Goal: Task Accomplishment & Management: Use online tool/utility

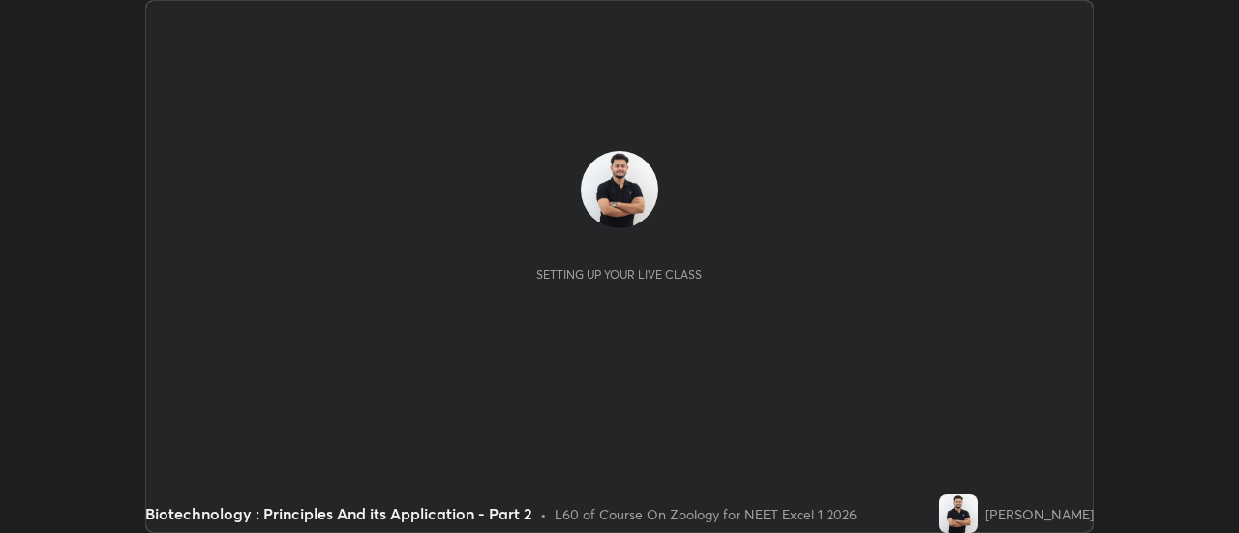
scroll to position [533, 1238]
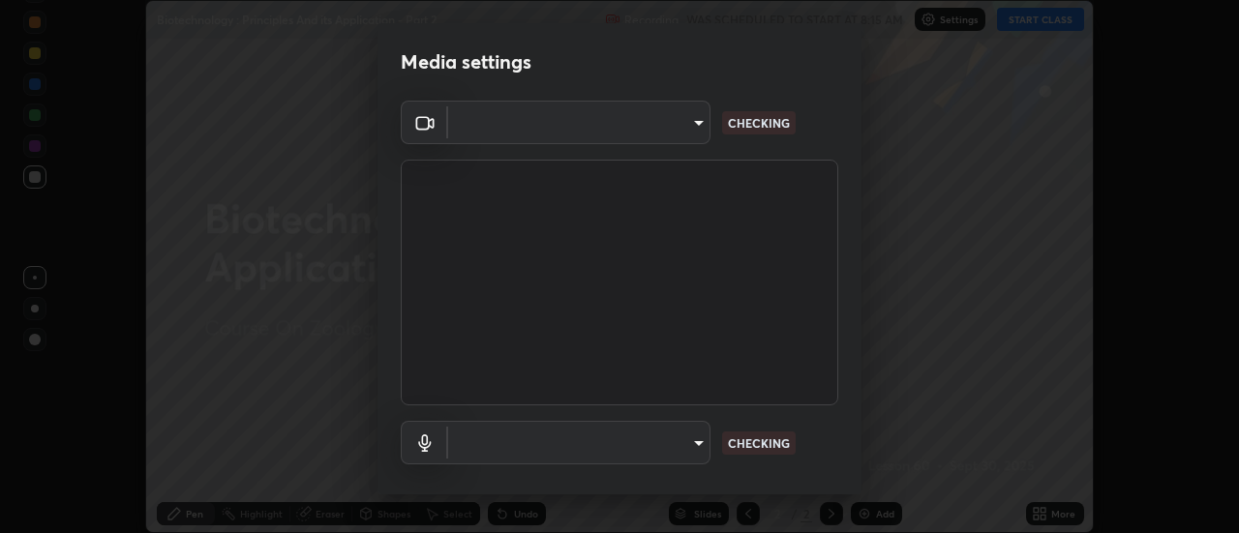
type input "4eebad9fb2b760257747d3faba0537f77ebfd590b97cb0ff6e10e17389be776b"
click at [674, 447] on body "Erase all Biotechnology : Principles And its Application - Part 2 Recording WAS…" at bounding box center [619, 266] width 1239 height 533
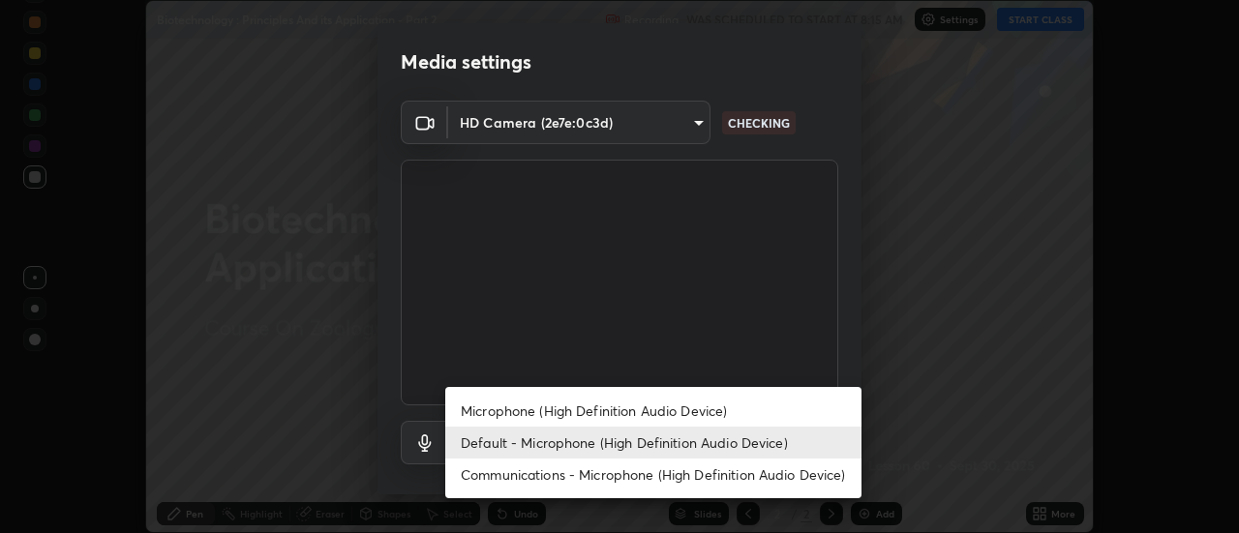
click at [665, 413] on li "Microphone (High Definition Audio Device)" at bounding box center [653, 411] width 416 height 32
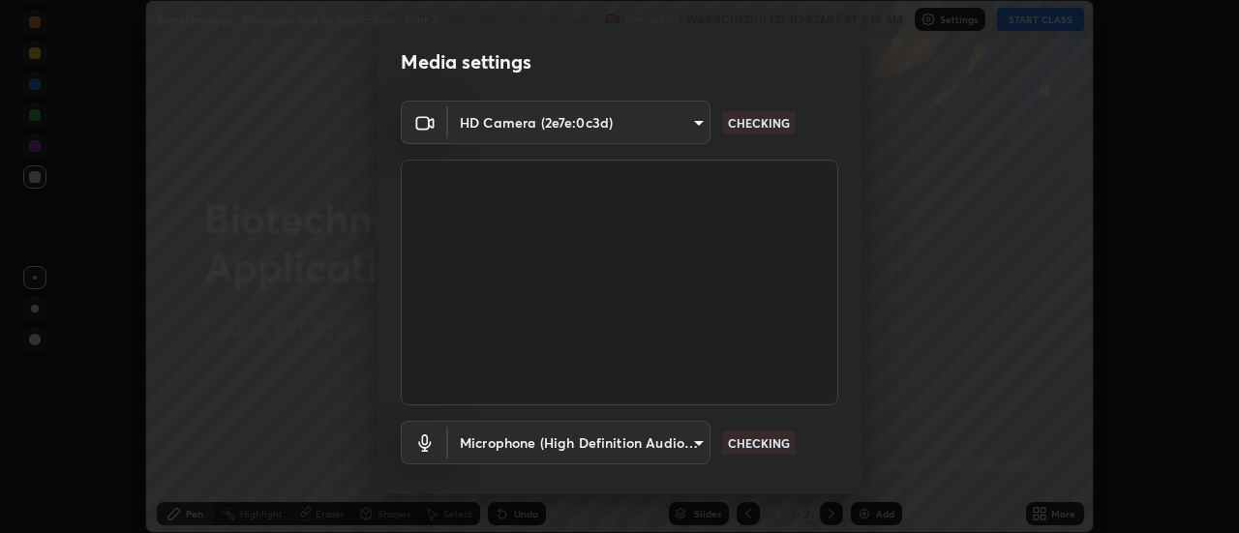
click at [667, 447] on body "Erase all Biotechnology : Principles And its Application - Part 2 Recording WAS…" at bounding box center [619, 266] width 1239 height 533
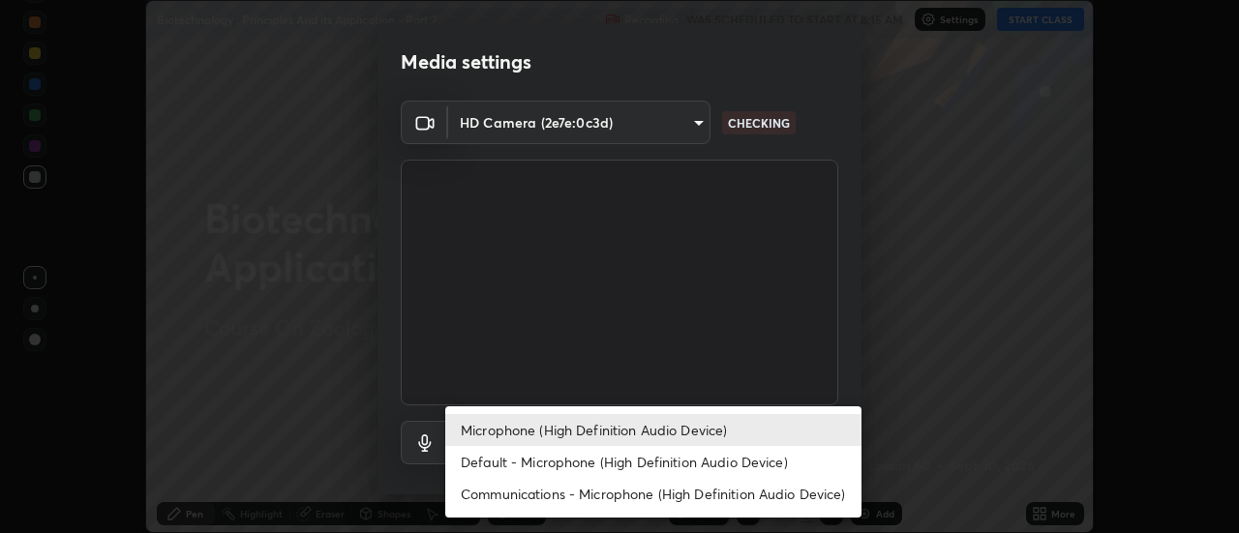
click at [651, 459] on li "Default - Microphone (High Definition Audio Device)" at bounding box center [653, 462] width 416 height 32
type input "default"
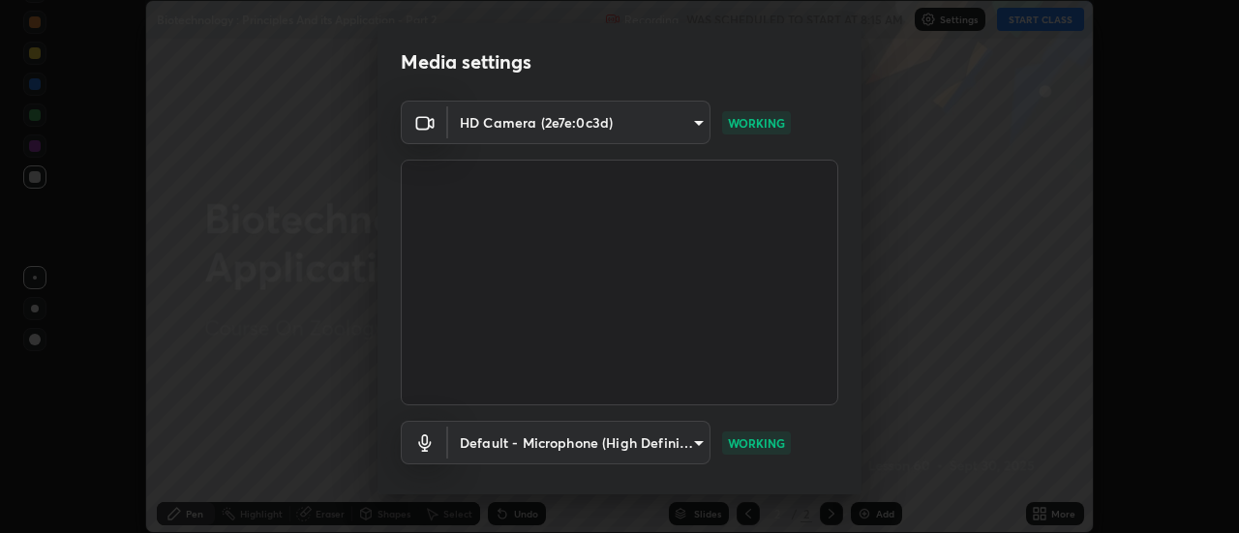
scroll to position [102, 0]
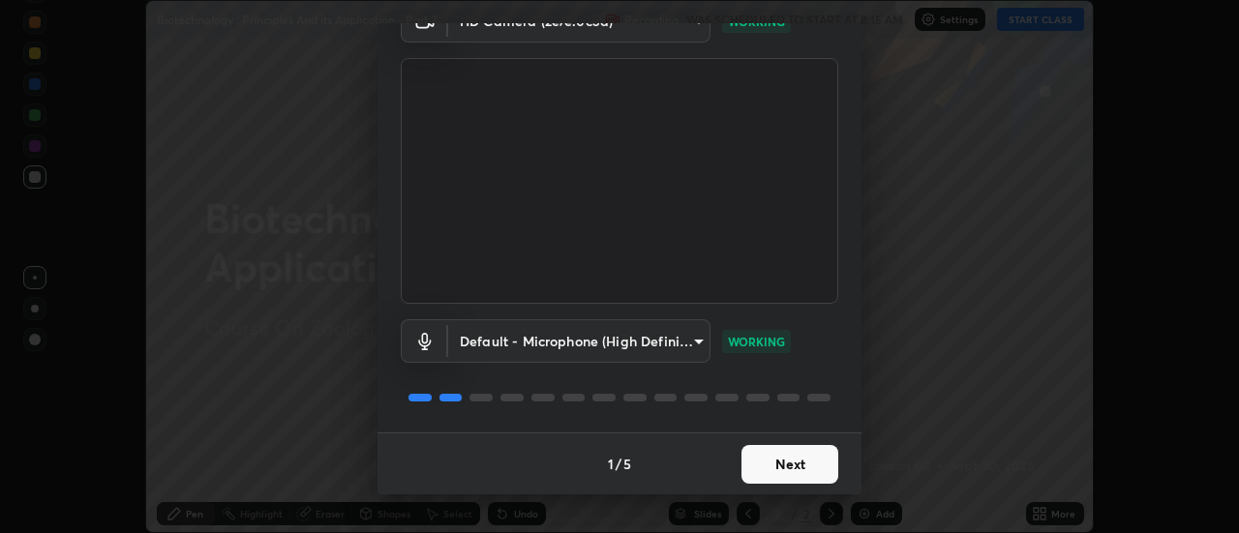
click at [817, 467] on button "Next" at bounding box center [789, 464] width 97 height 39
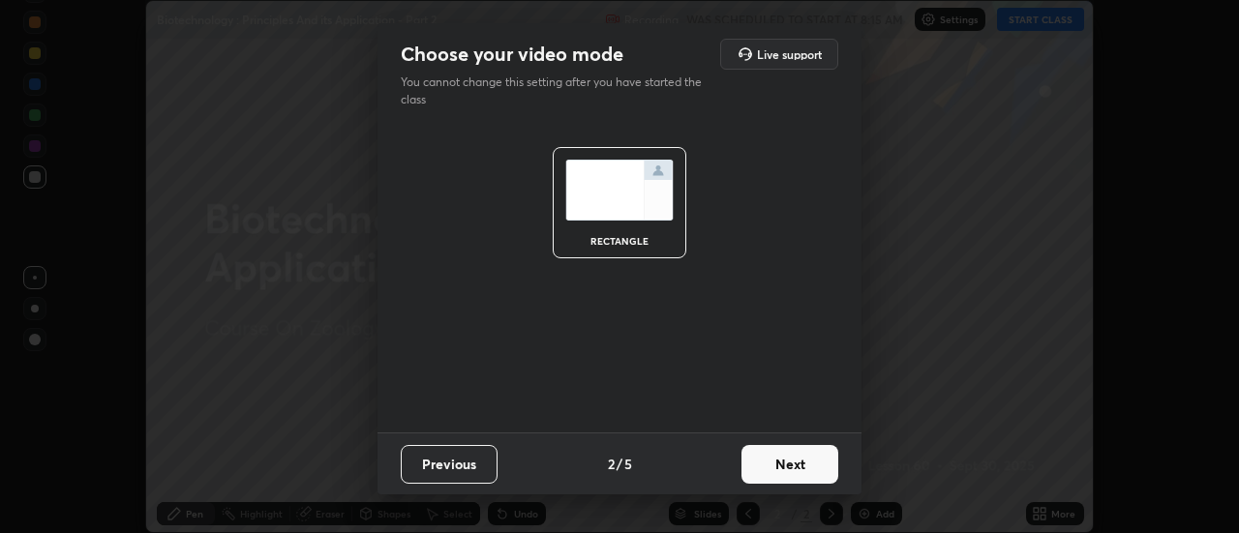
scroll to position [0, 0]
click at [814, 466] on button "Next" at bounding box center [789, 464] width 97 height 39
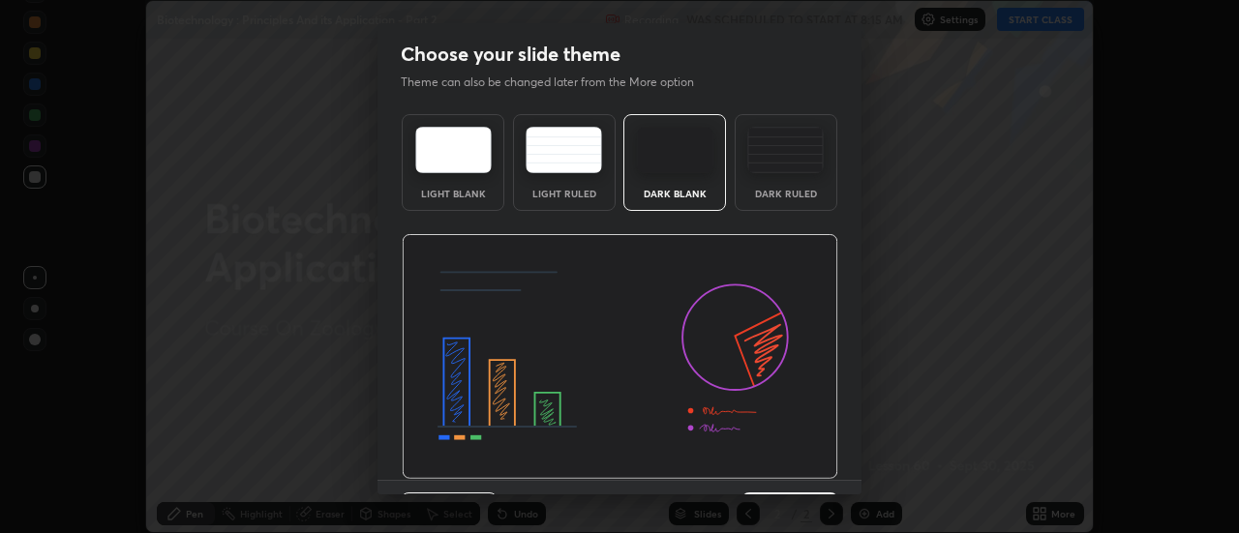
scroll to position [47, 0]
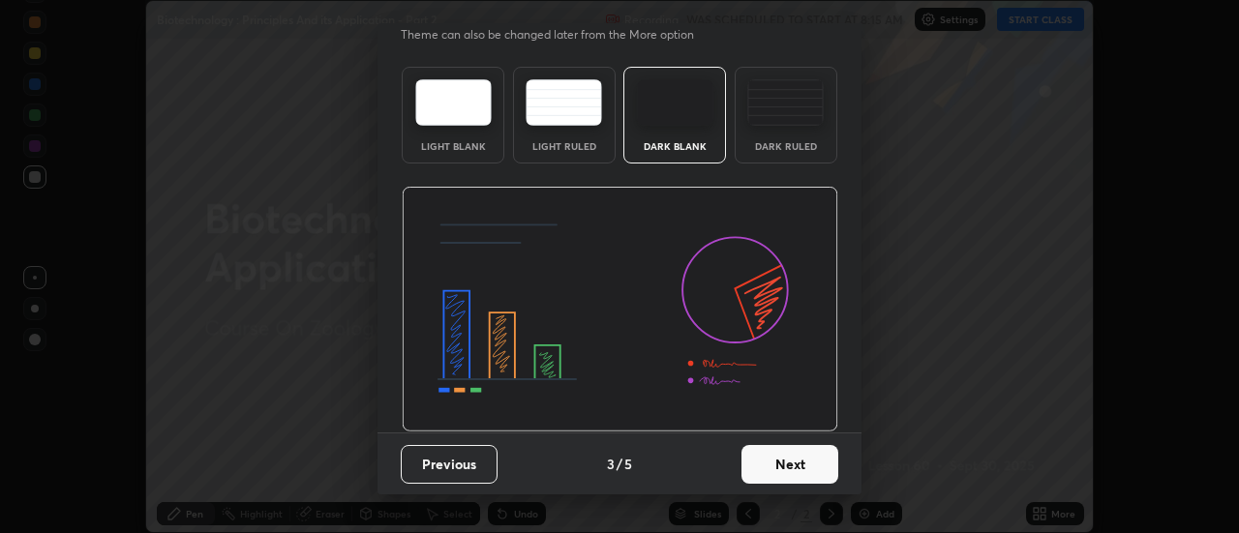
click at [808, 468] on button "Next" at bounding box center [789, 464] width 97 height 39
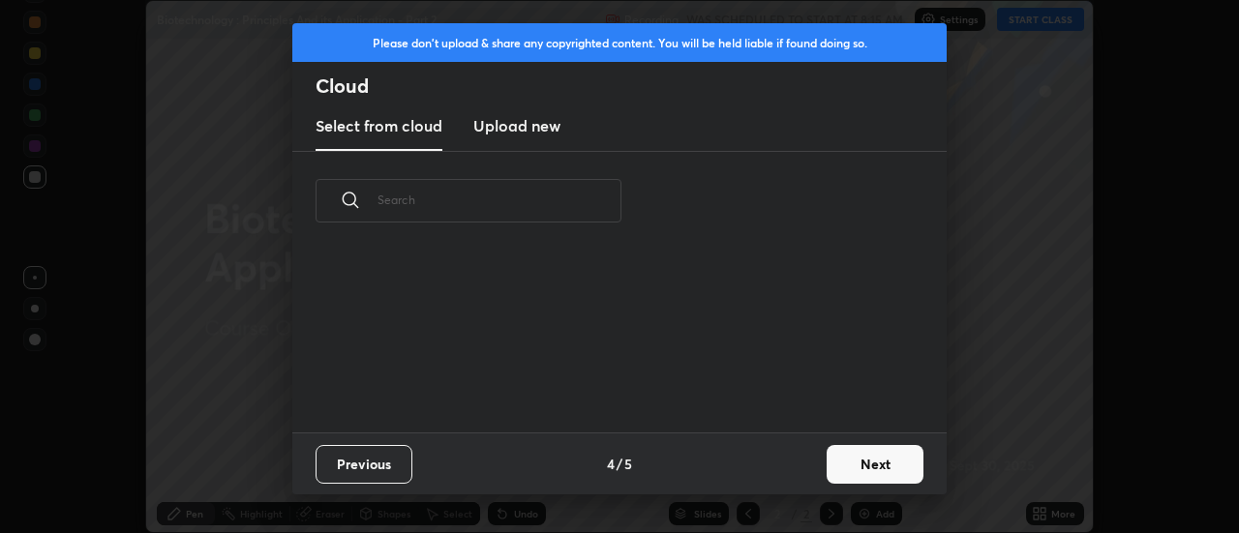
scroll to position [182, 621]
click at [505, 135] on h3 "Upload new" at bounding box center [516, 125] width 87 height 23
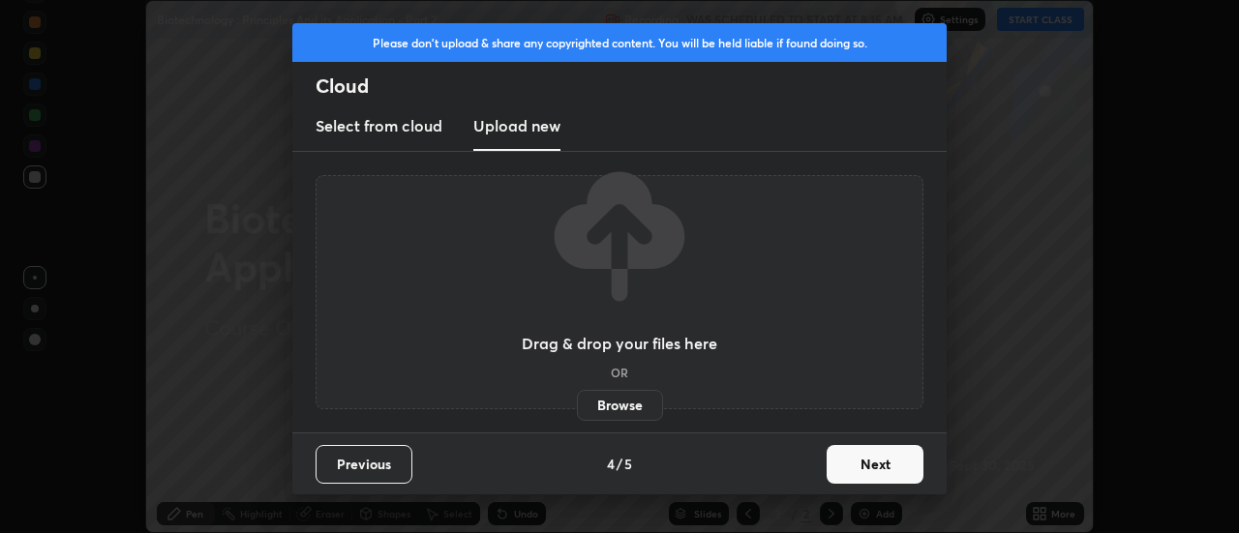
click at [641, 410] on label "Browse" at bounding box center [620, 405] width 86 height 31
click at [577, 410] on input "Browse" at bounding box center [577, 405] width 0 height 31
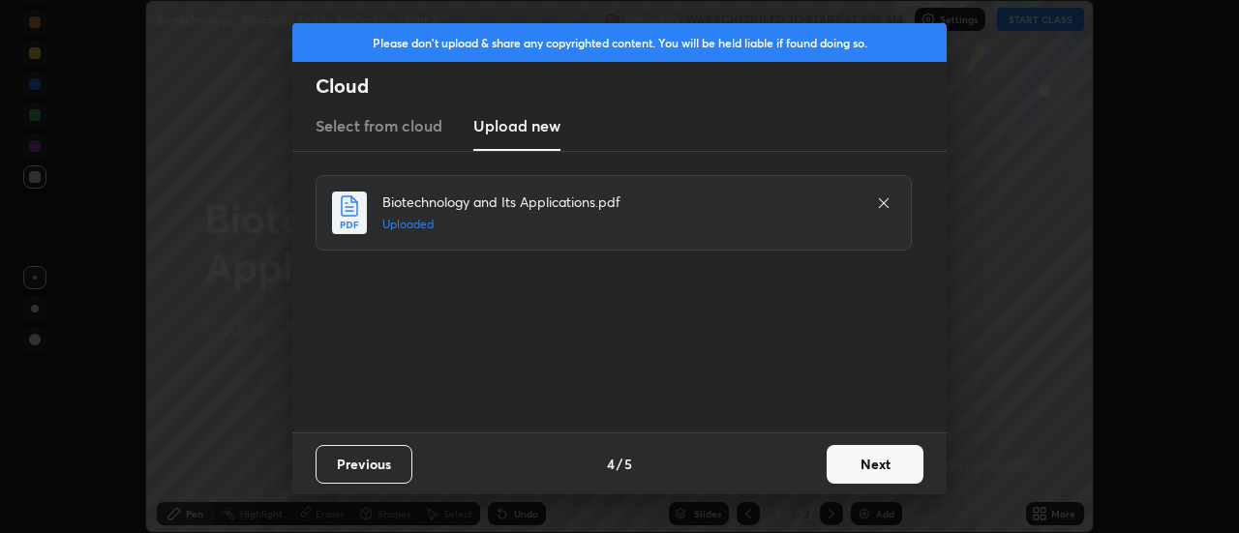
click at [863, 466] on button "Next" at bounding box center [875, 464] width 97 height 39
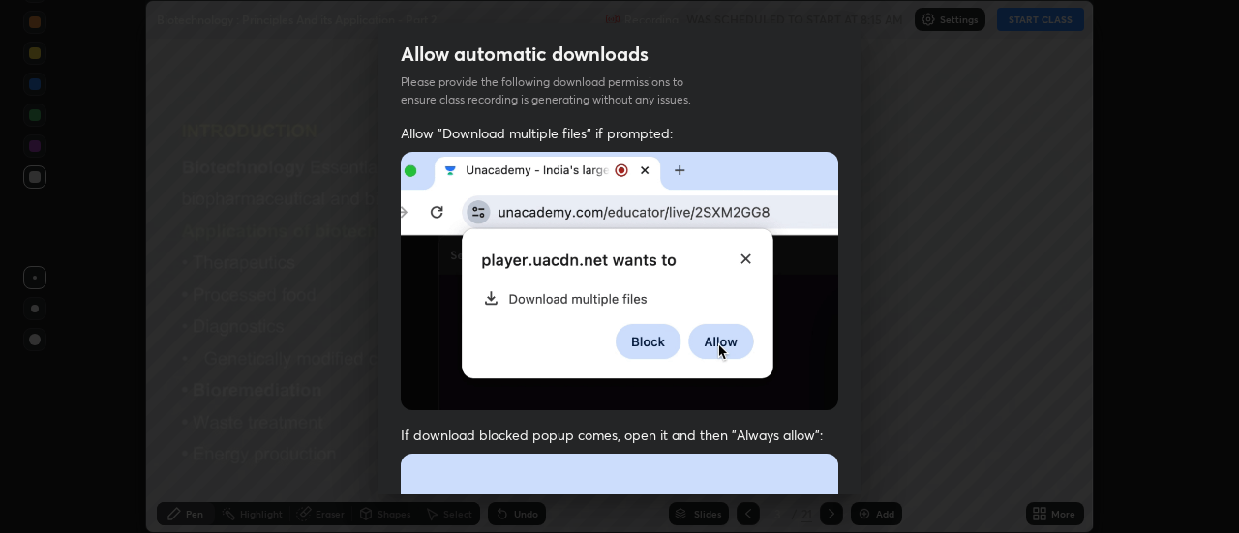
click at [841, 453] on div "Allow "Download multiple files" if prompted: If download blocked popup comes, o…" at bounding box center [620, 531] width 484 height 815
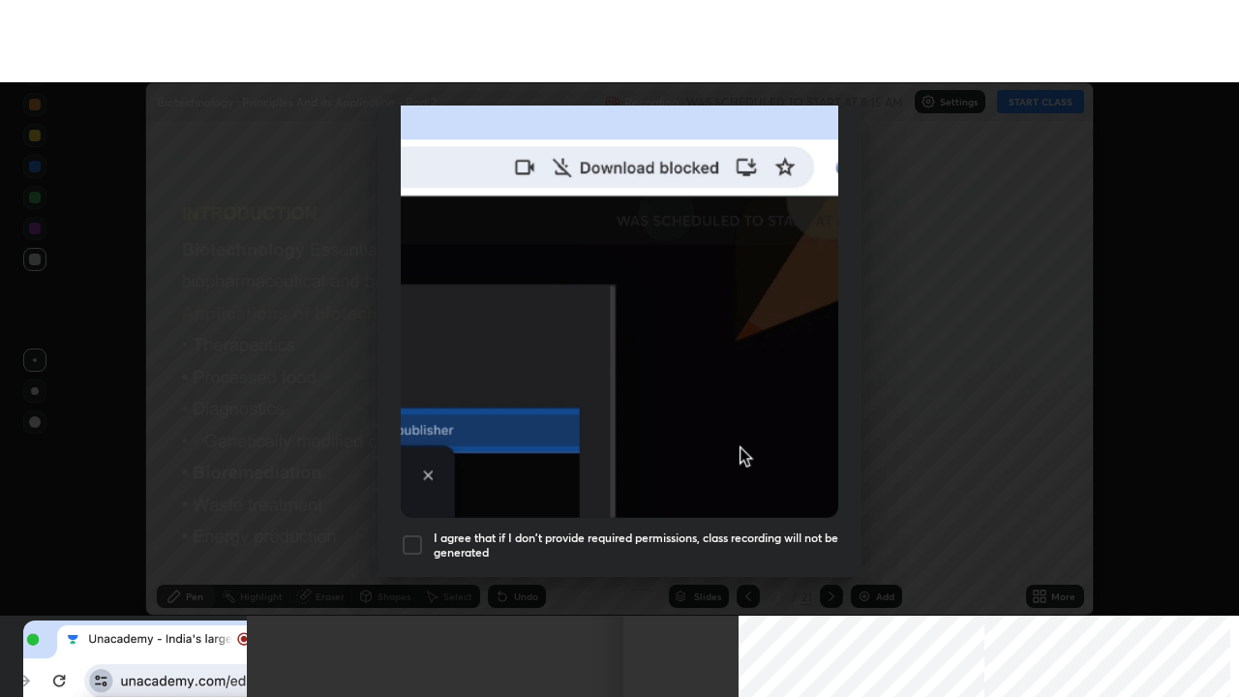
scroll to position [497, 0]
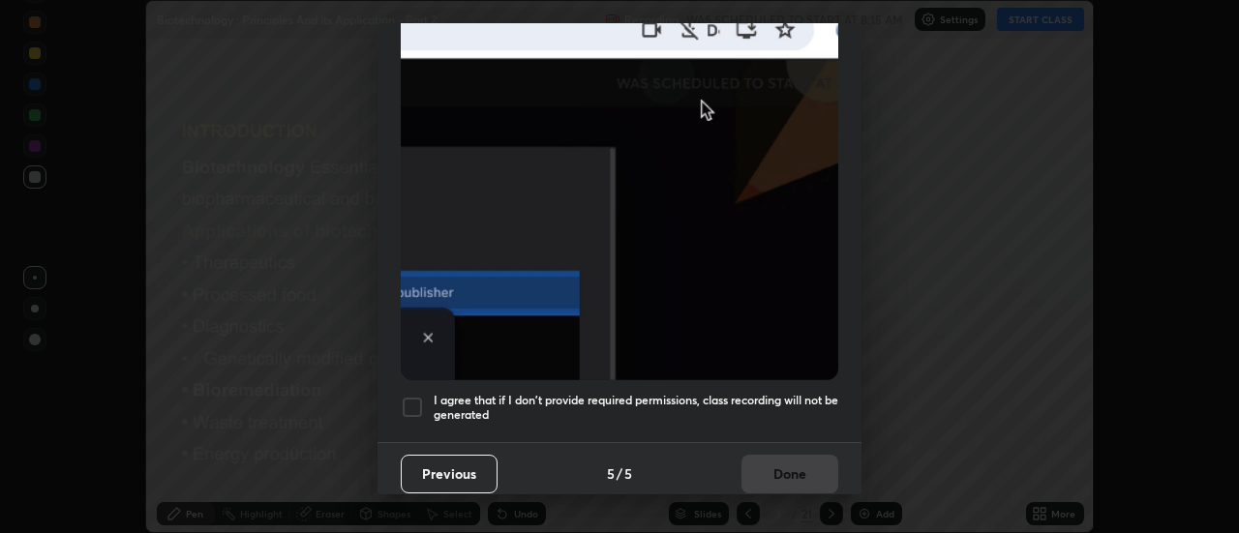
click at [416, 401] on div at bounding box center [412, 407] width 23 height 23
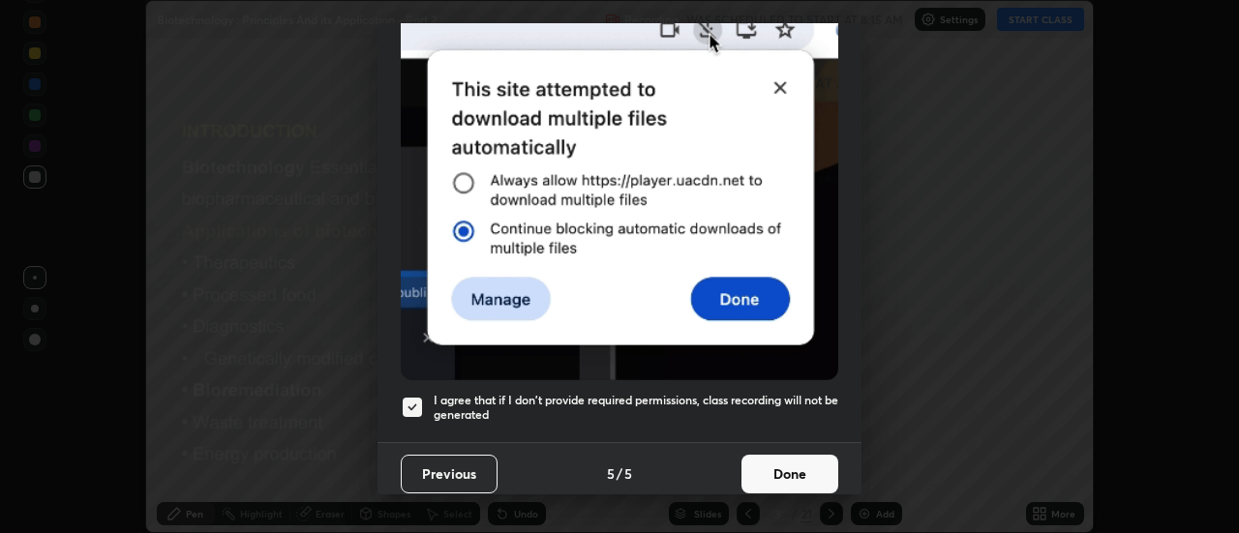
click at [778, 463] on button "Done" at bounding box center [789, 474] width 97 height 39
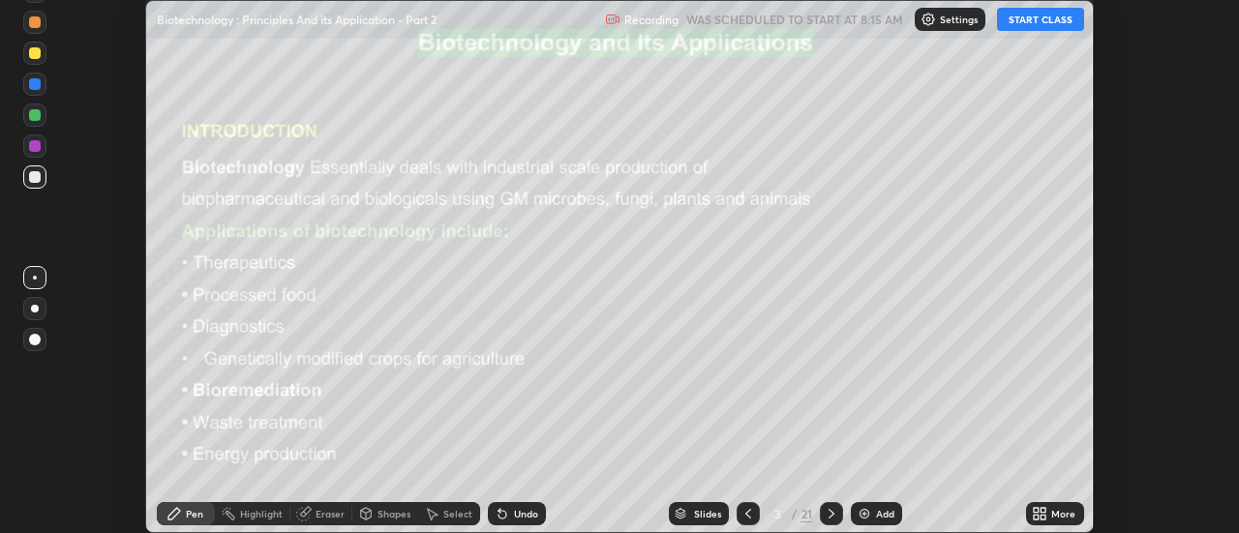
click at [863, 505] on div "Add" at bounding box center [876, 513] width 51 height 23
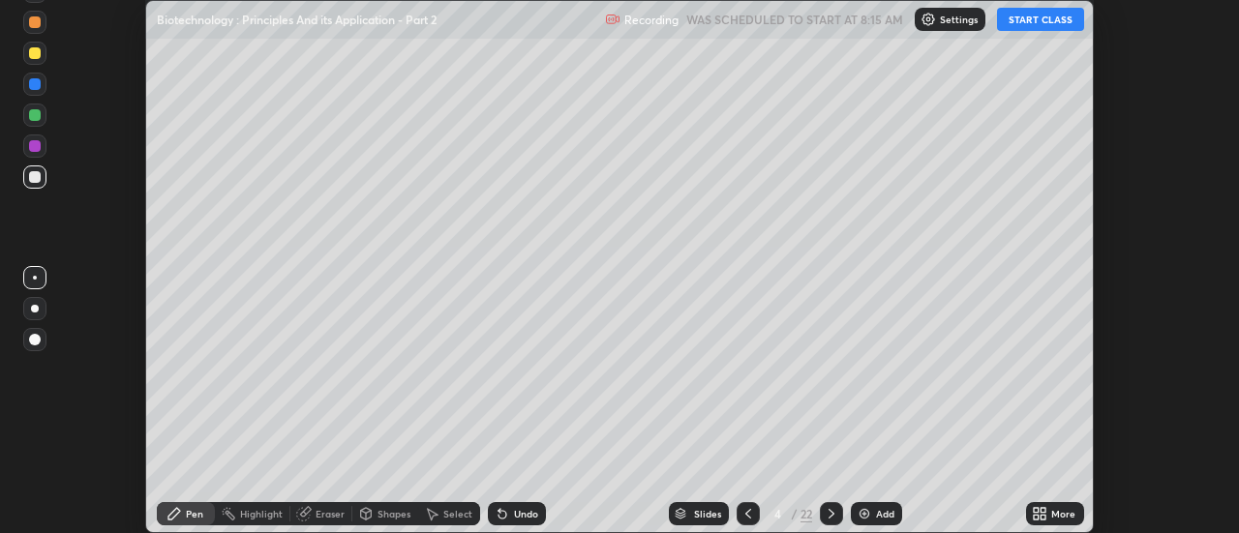
click at [1037, 510] on icon at bounding box center [1036, 510] width 5 height 5
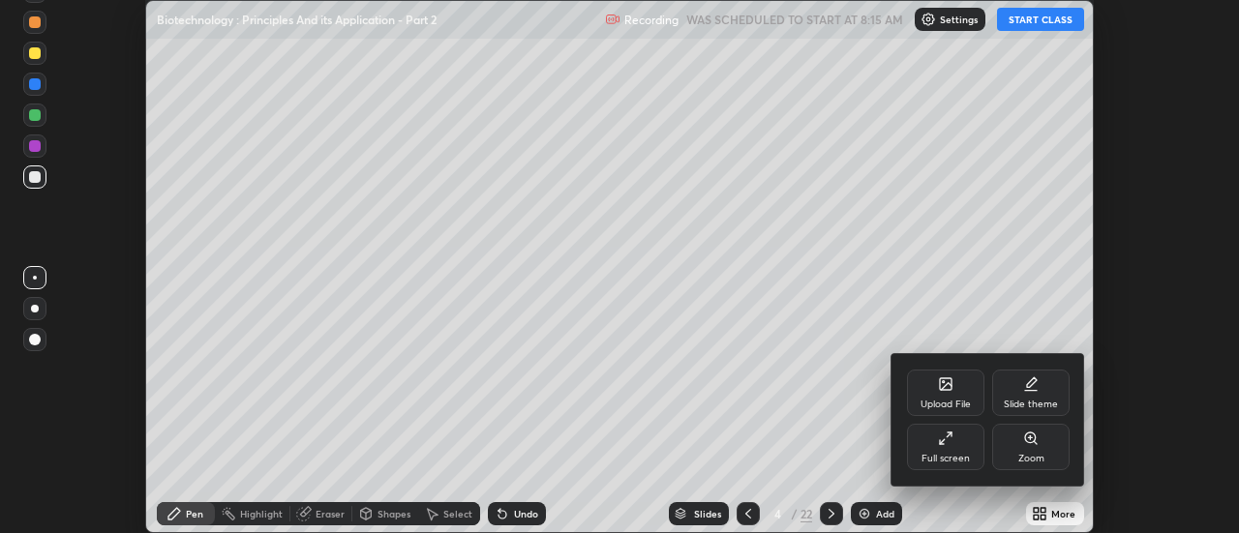
click at [955, 445] on div "Full screen" at bounding box center [945, 447] width 77 height 46
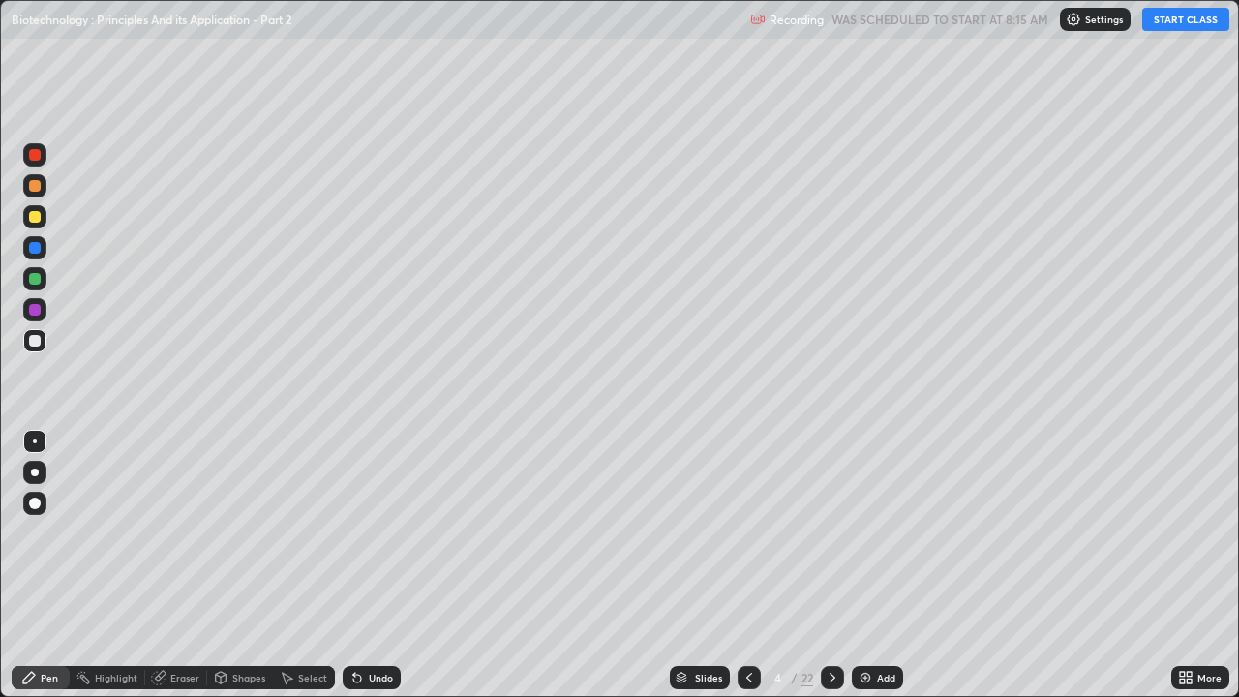
scroll to position [697, 1239]
click at [1176, 28] on button "START CLASS" at bounding box center [1185, 19] width 87 height 23
click at [45, 506] on div at bounding box center [34, 503] width 23 height 23
click at [38, 218] on div at bounding box center [35, 217] width 12 height 12
click at [738, 532] on div at bounding box center [749, 677] width 23 height 23
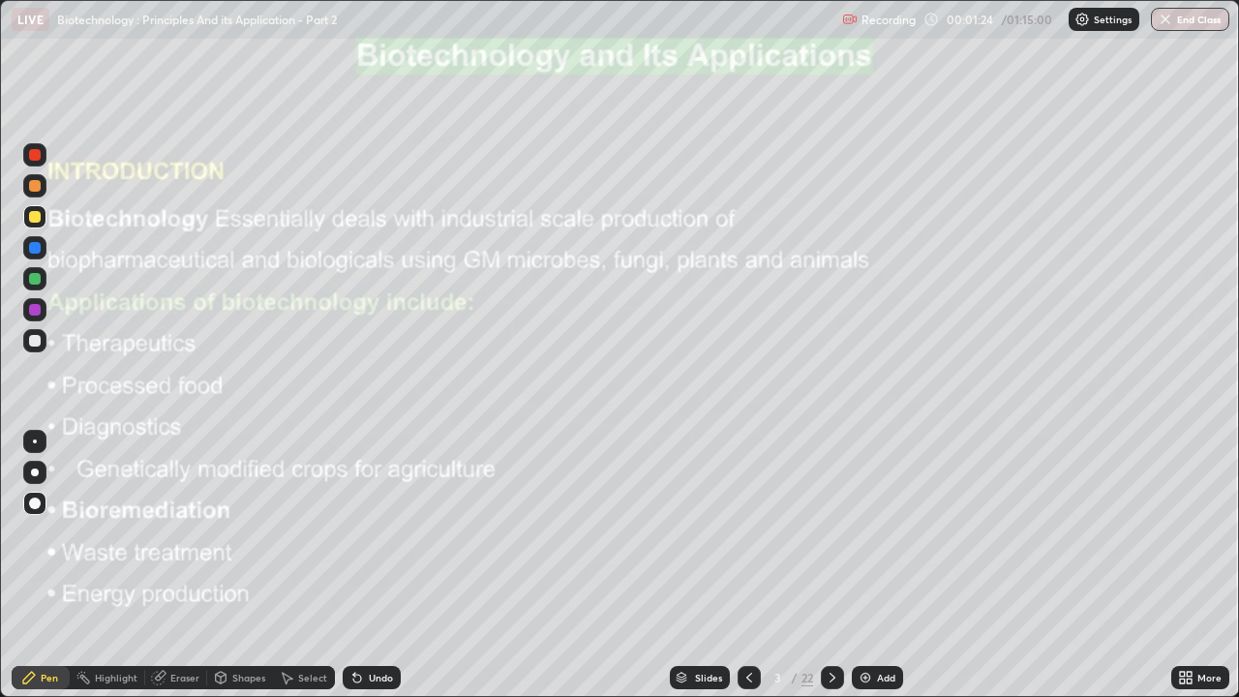
click at [831, 532] on icon at bounding box center [833, 678] width 6 height 10
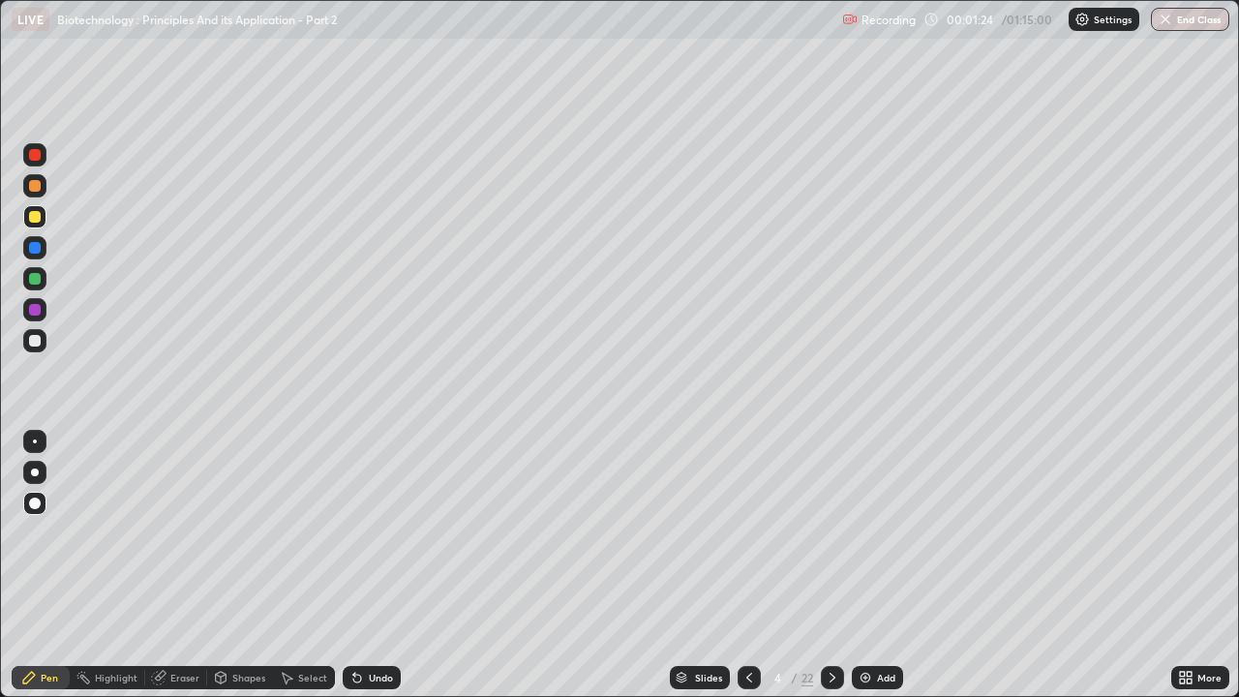
click at [831, 532] on icon at bounding box center [833, 678] width 6 height 10
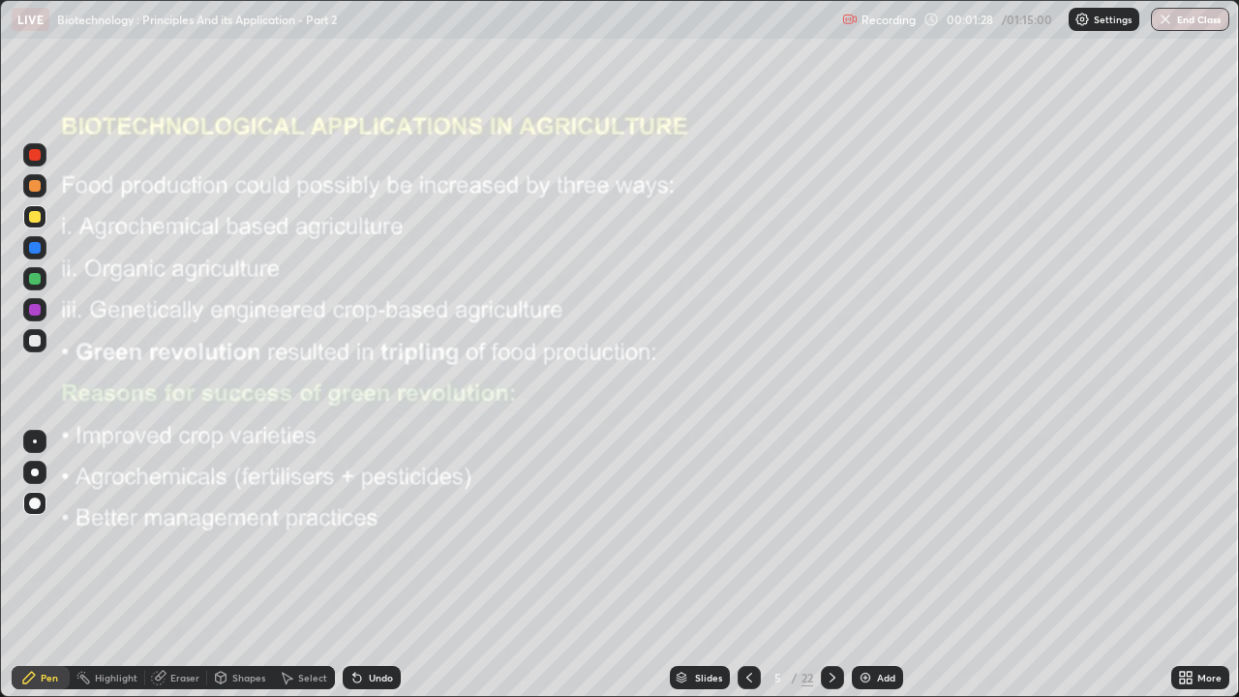
click at [869, 532] on img at bounding box center [865, 677] width 15 height 15
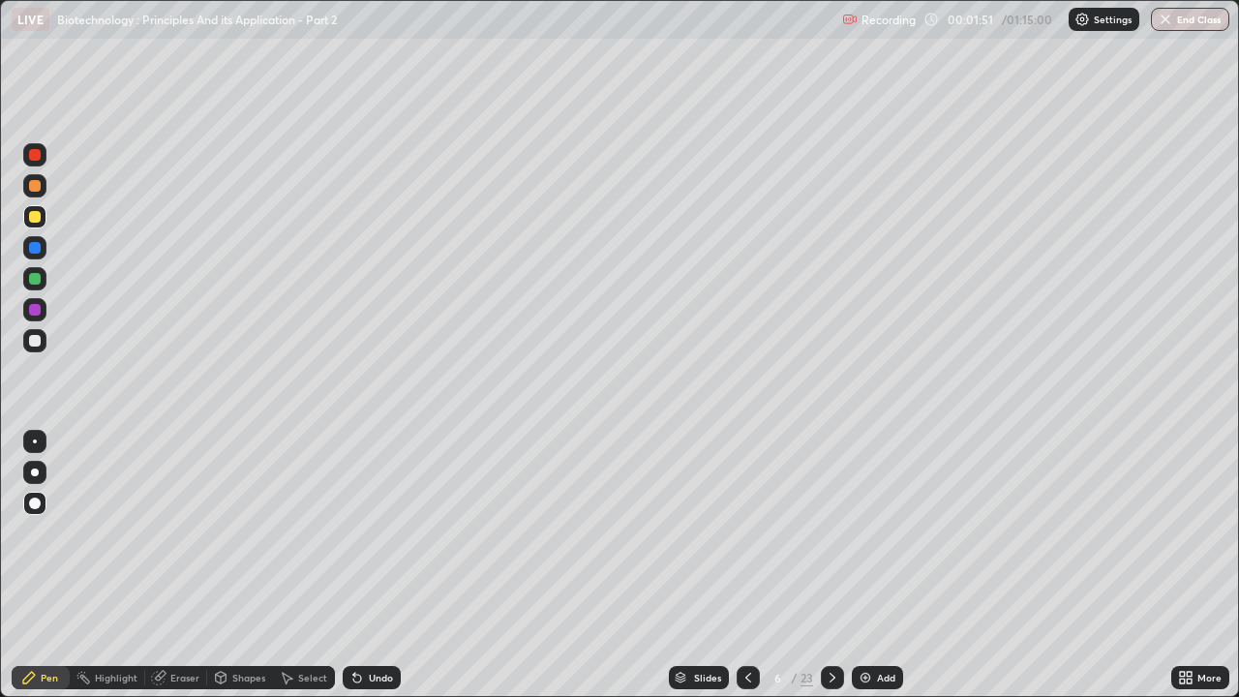
click at [35, 278] on div at bounding box center [35, 279] width 12 height 12
click at [34, 153] on div at bounding box center [35, 155] width 12 height 12
click at [31, 157] on div at bounding box center [35, 155] width 12 height 12
click at [832, 532] on icon at bounding box center [832, 677] width 15 height 15
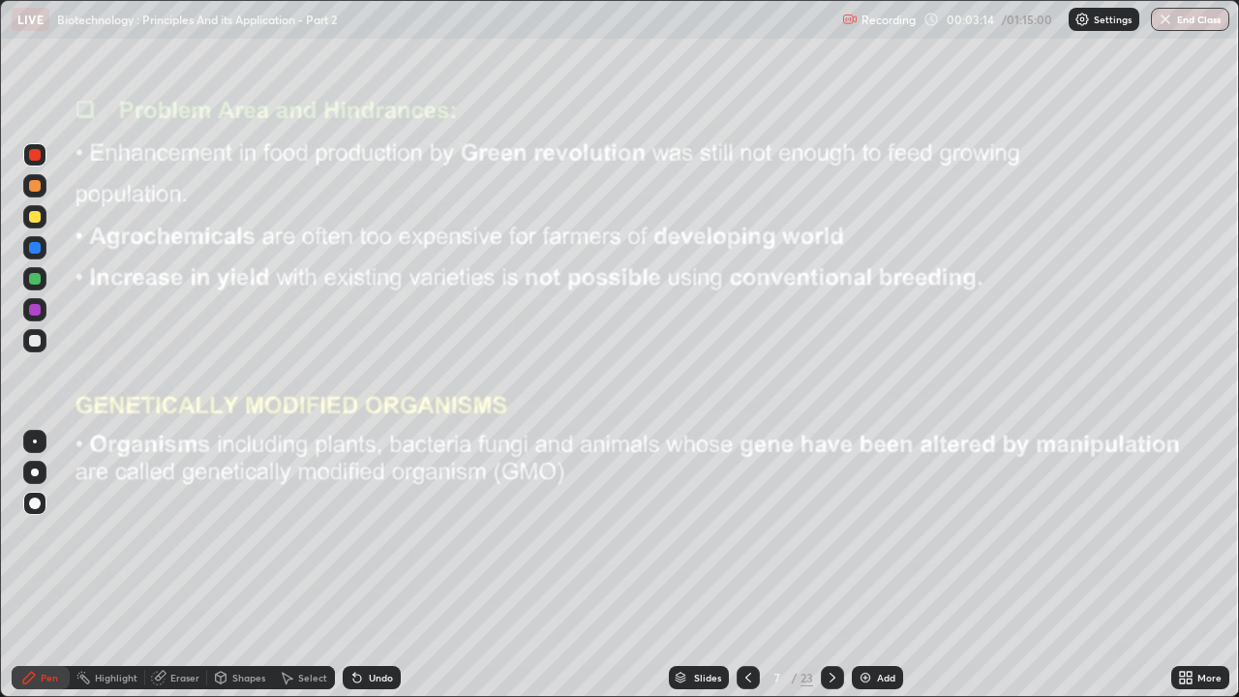
click at [831, 532] on icon at bounding box center [832, 677] width 15 height 15
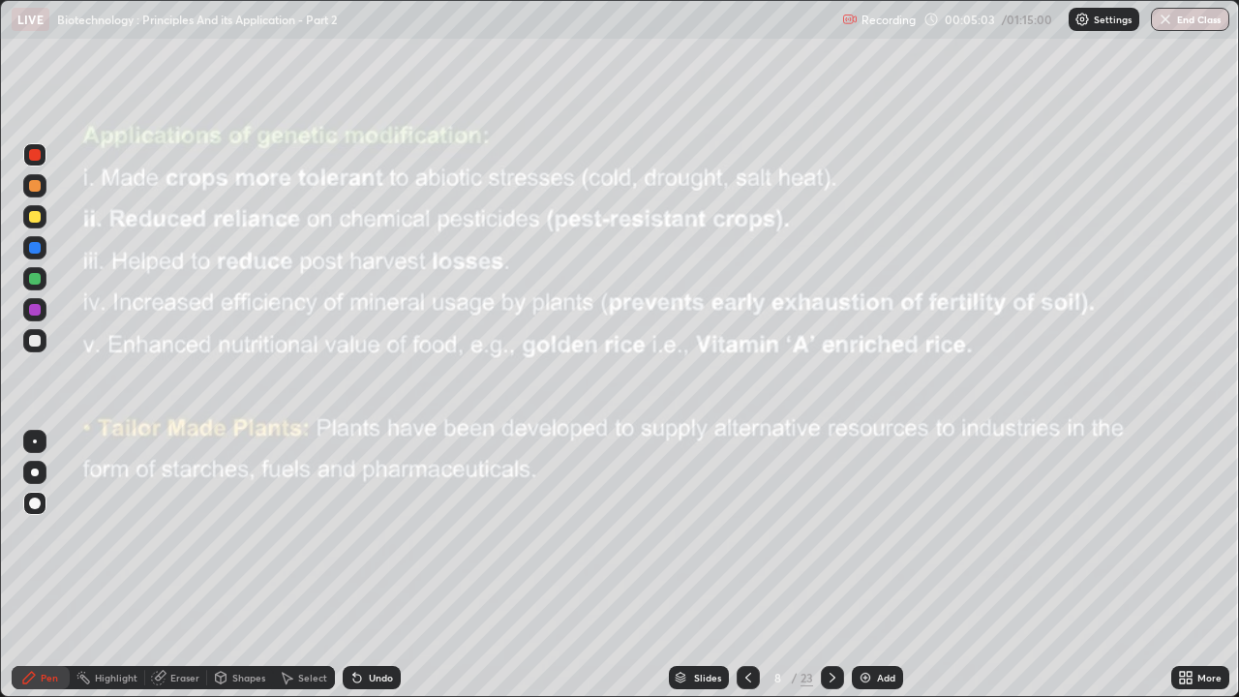
click at [861, 532] on img at bounding box center [865, 677] width 15 height 15
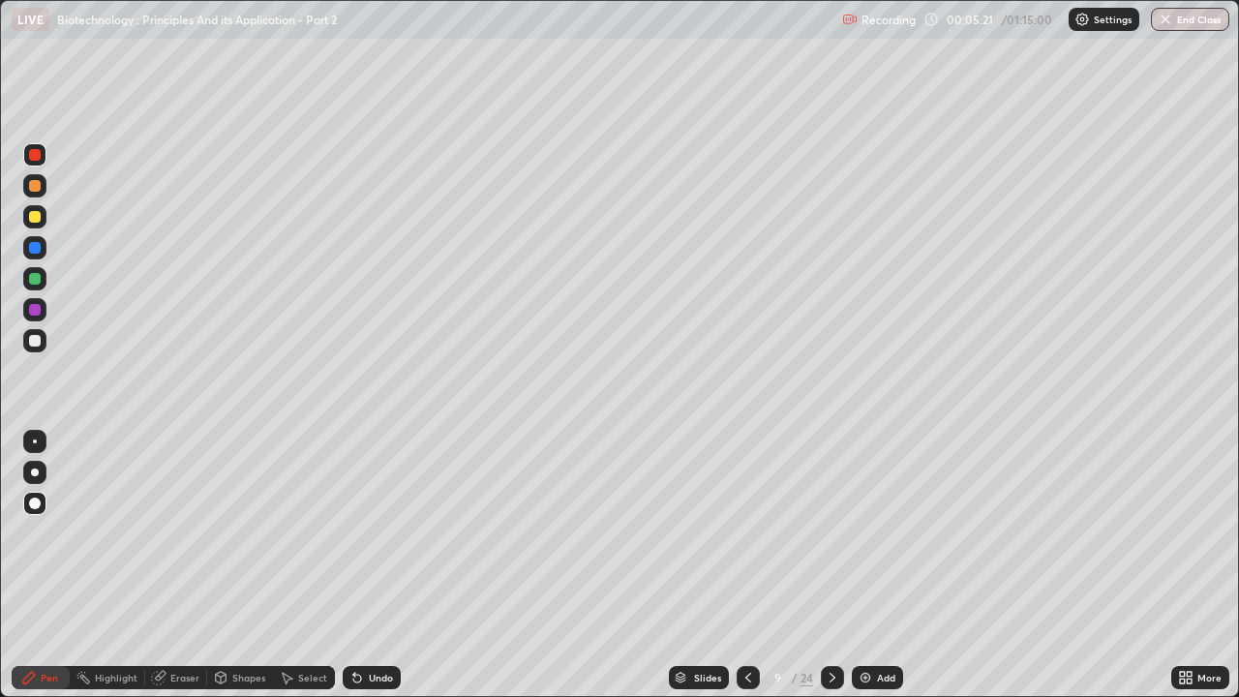
click at [39, 284] on div at bounding box center [35, 279] width 12 height 12
click at [831, 532] on icon at bounding box center [832, 677] width 15 height 15
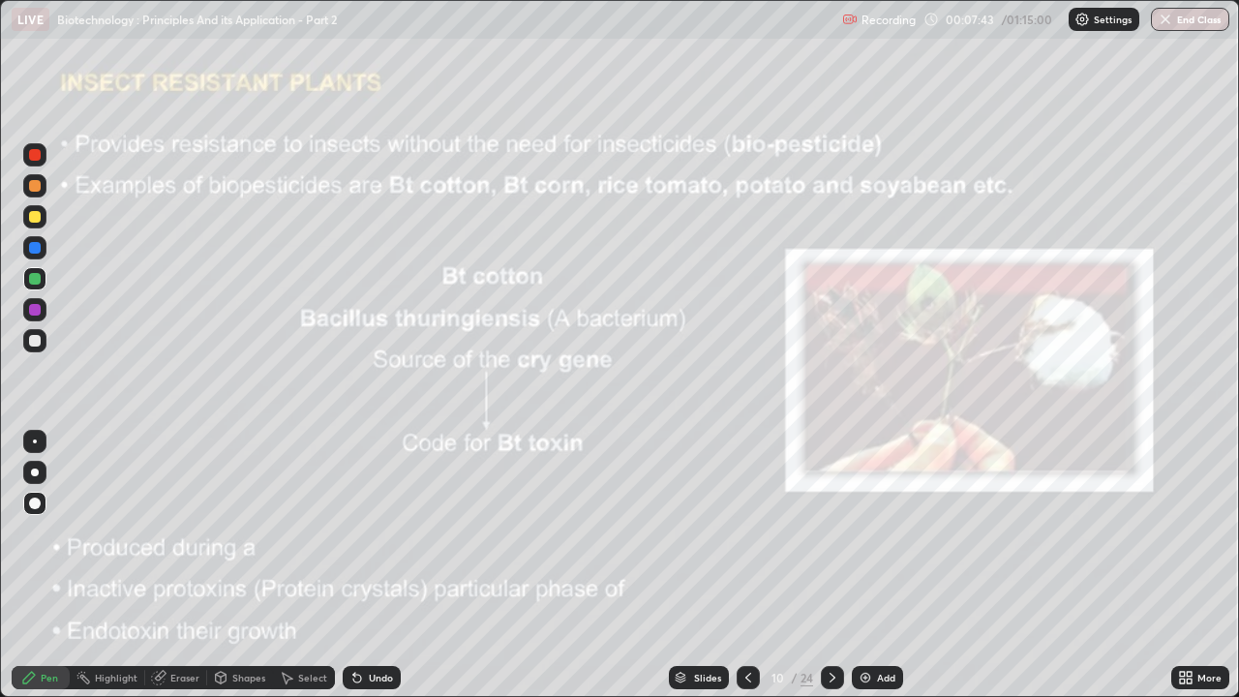
click at [749, 532] on icon at bounding box center [748, 677] width 15 height 15
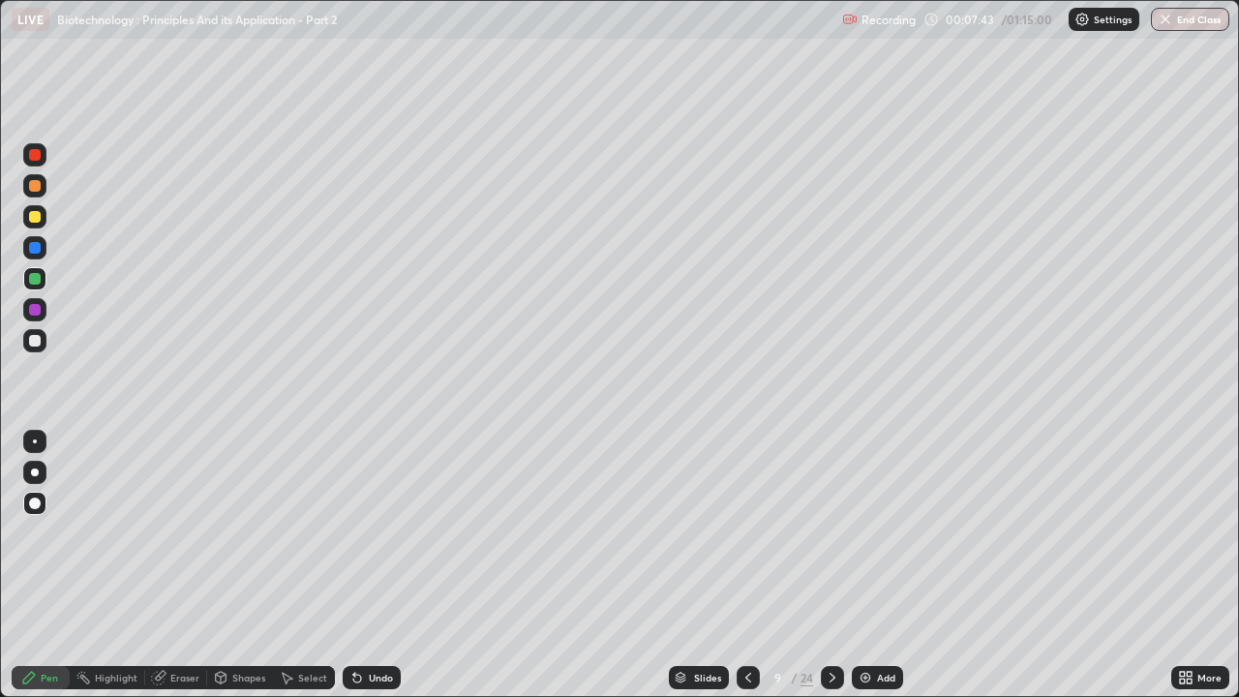
click at [746, 532] on icon at bounding box center [748, 677] width 15 height 15
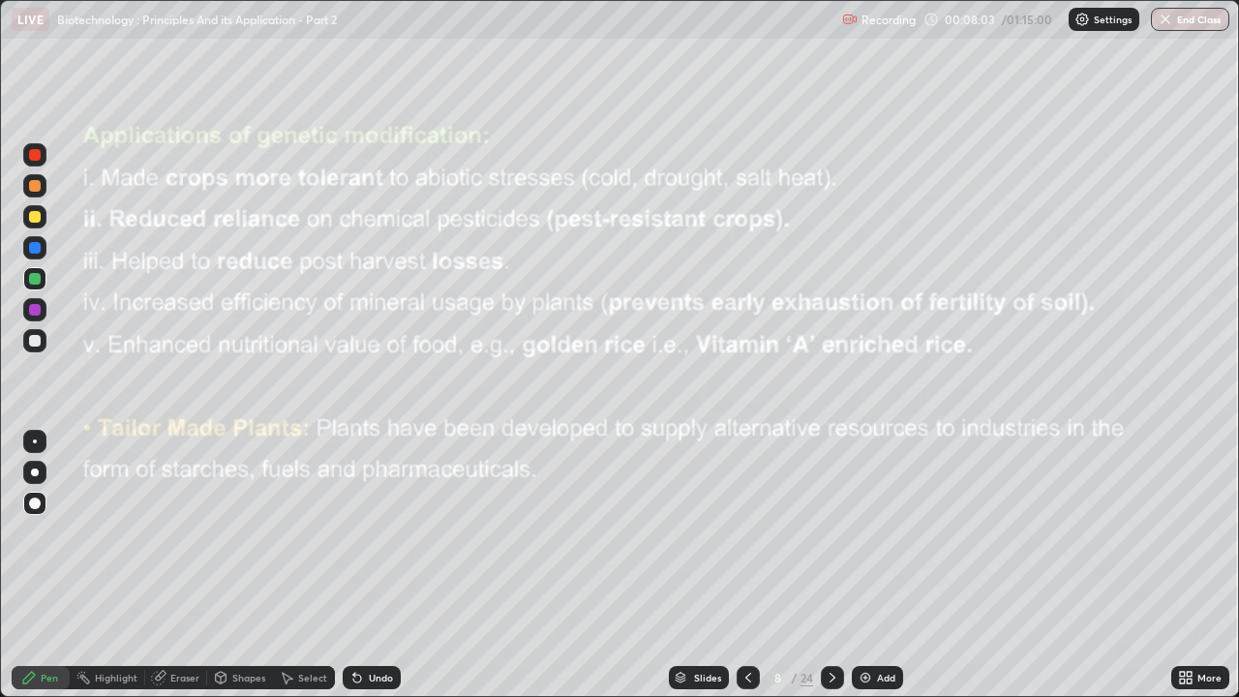
click at [32, 215] on div at bounding box center [35, 217] width 12 height 12
click at [866, 532] on img at bounding box center [865, 677] width 15 height 15
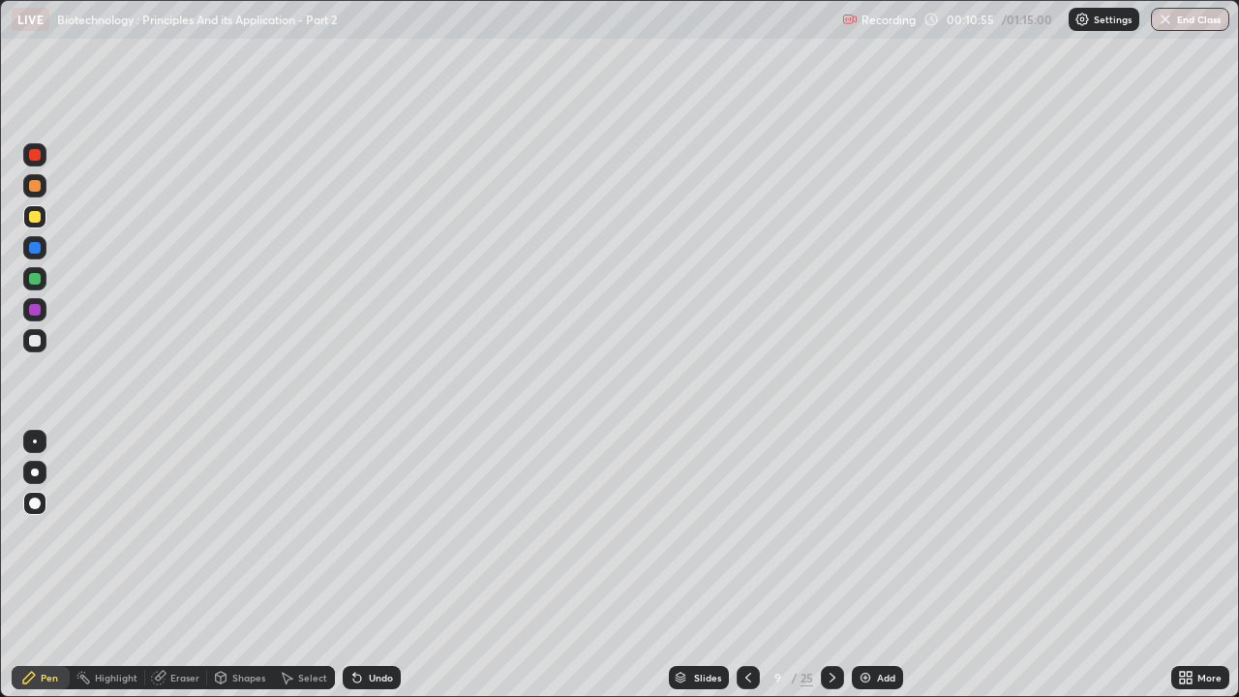
click at [33, 220] on div at bounding box center [35, 217] width 12 height 12
click at [37, 159] on div at bounding box center [35, 155] width 12 height 12
click at [35, 283] on div at bounding box center [35, 279] width 12 height 12
click at [38, 190] on div at bounding box center [35, 186] width 12 height 12
click at [746, 532] on icon at bounding box center [748, 677] width 15 height 15
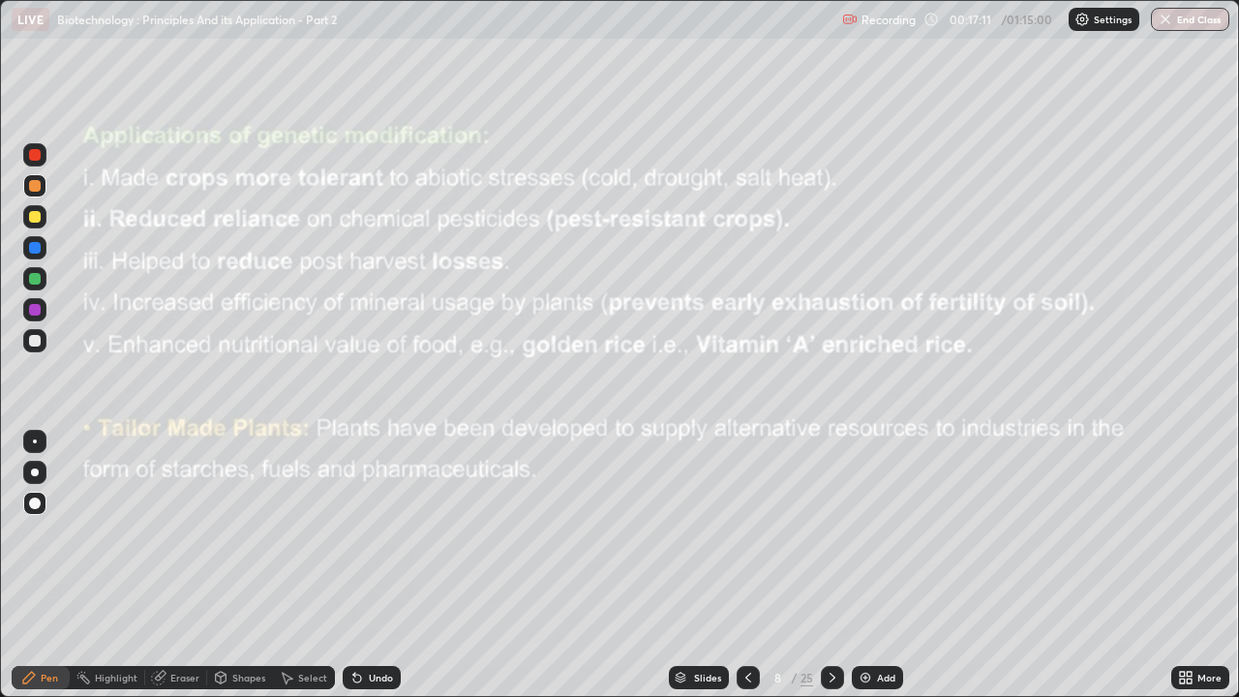
click at [360, 532] on icon at bounding box center [356, 677] width 15 height 15
click at [354, 532] on icon at bounding box center [357, 679] width 8 height 8
click at [360, 532] on div "Undo" at bounding box center [372, 677] width 58 height 23
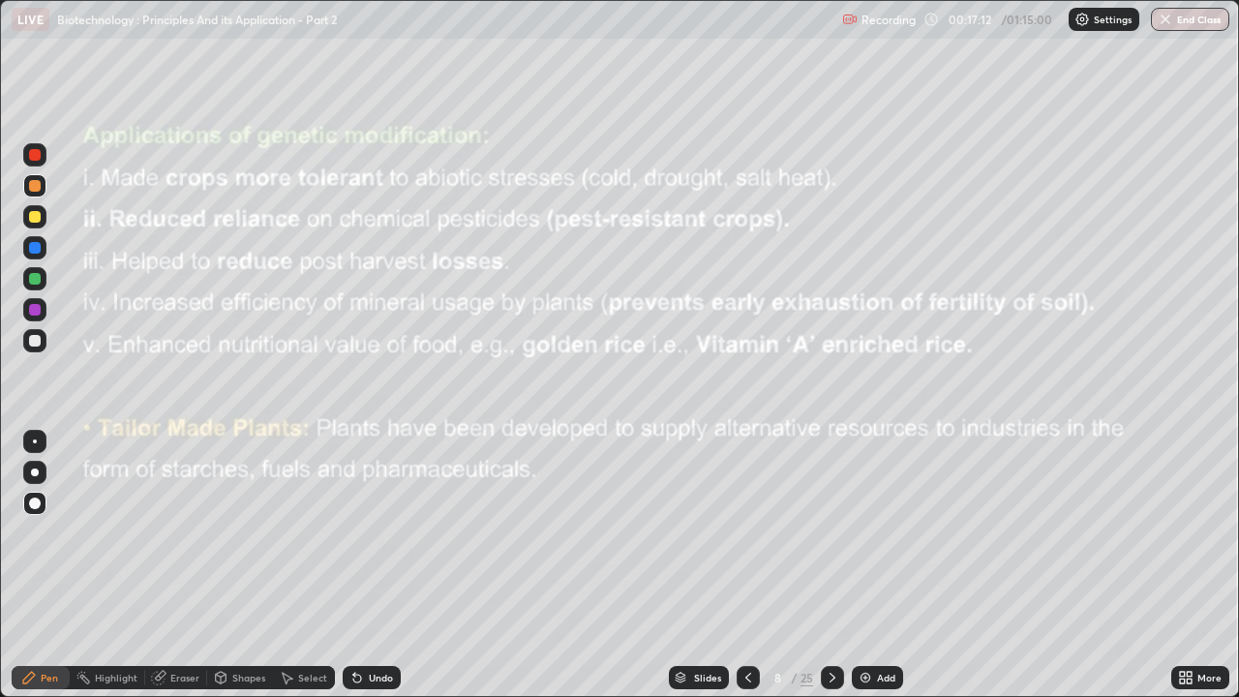
click at [364, 532] on div "Undo" at bounding box center [372, 677] width 58 height 23
click at [746, 532] on icon at bounding box center [748, 677] width 15 height 15
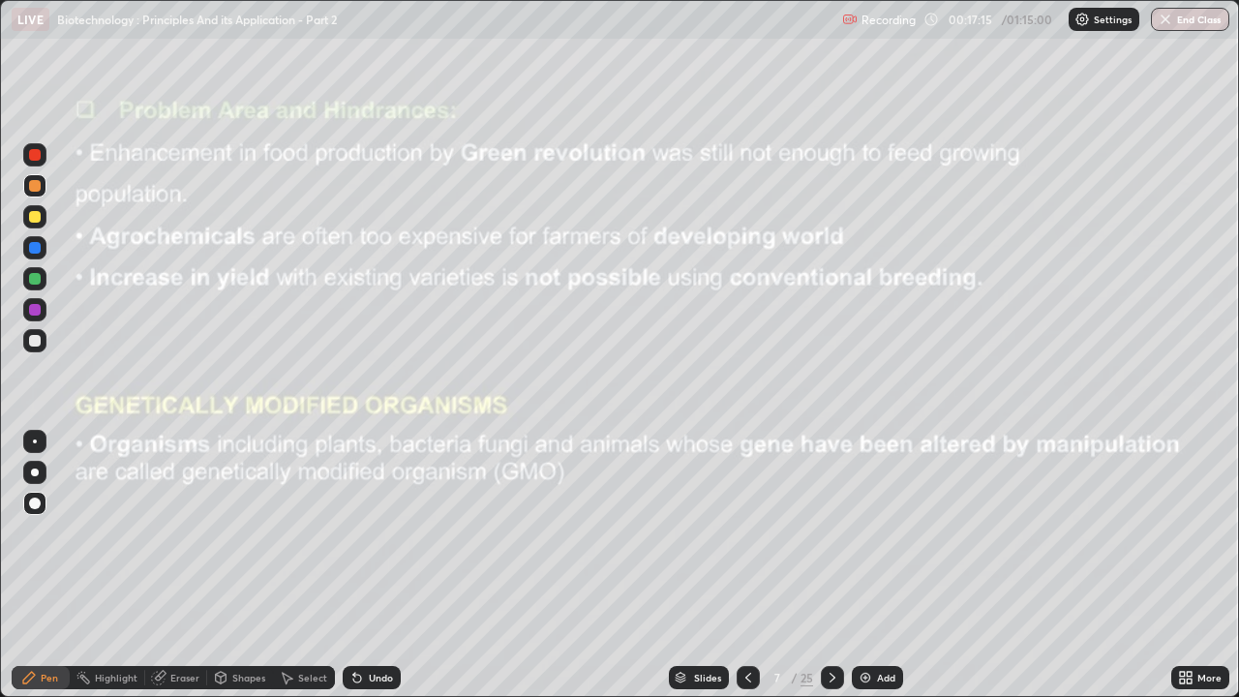
click at [749, 532] on icon at bounding box center [748, 677] width 15 height 15
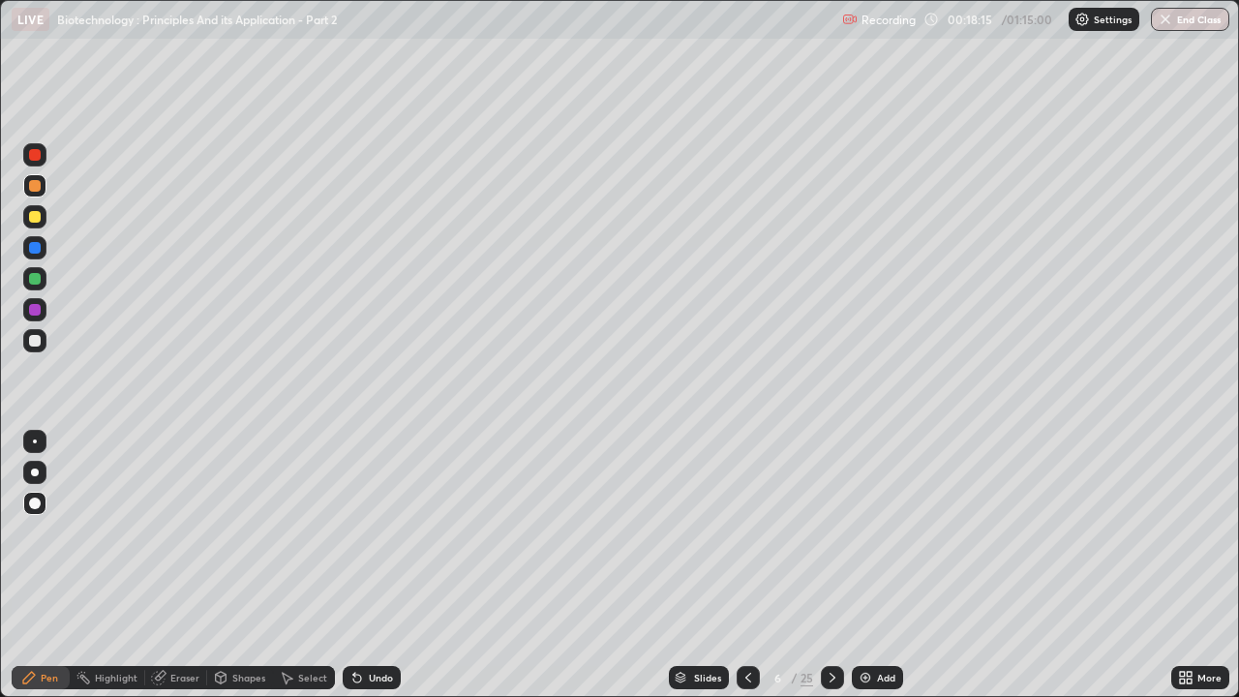
click at [831, 532] on icon at bounding box center [832, 677] width 15 height 15
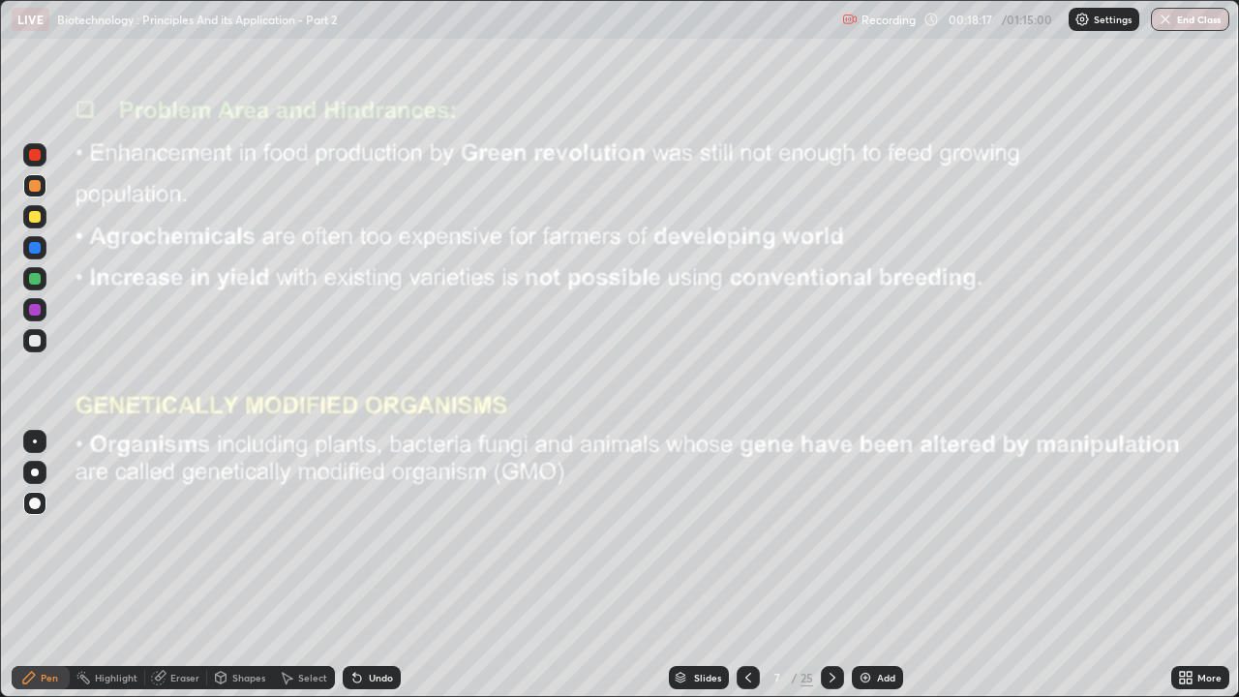
click at [831, 532] on icon at bounding box center [832, 677] width 15 height 15
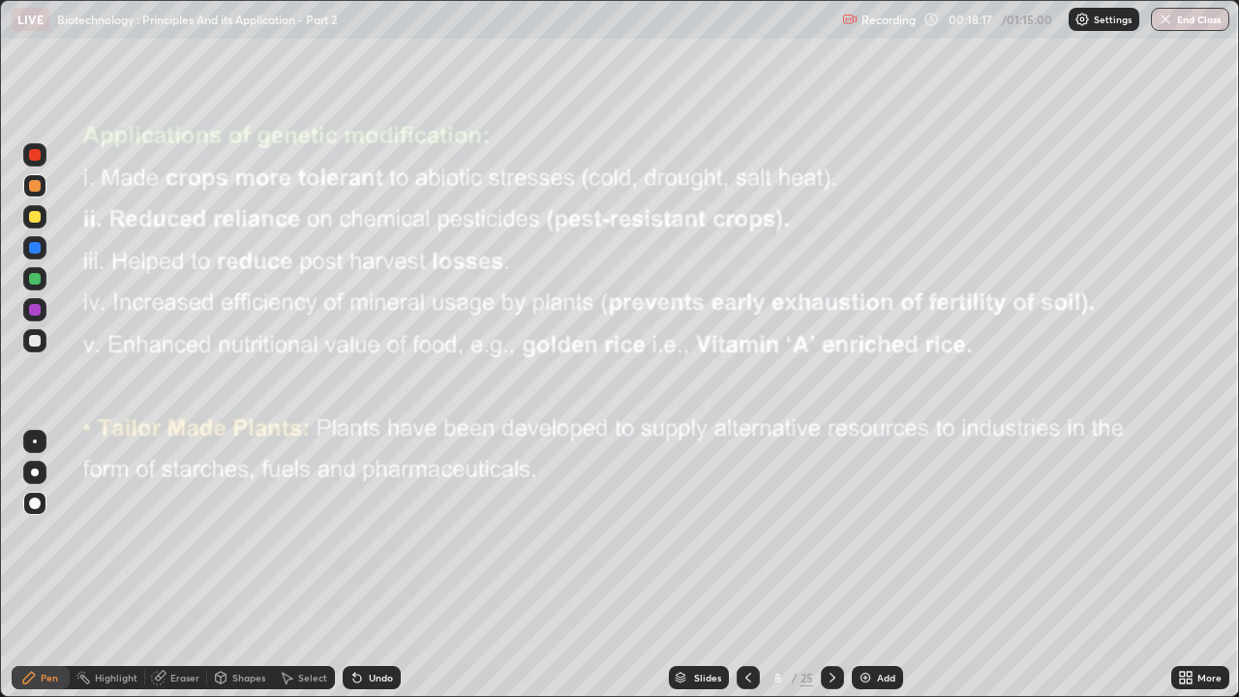
click at [831, 532] on icon at bounding box center [832, 677] width 15 height 15
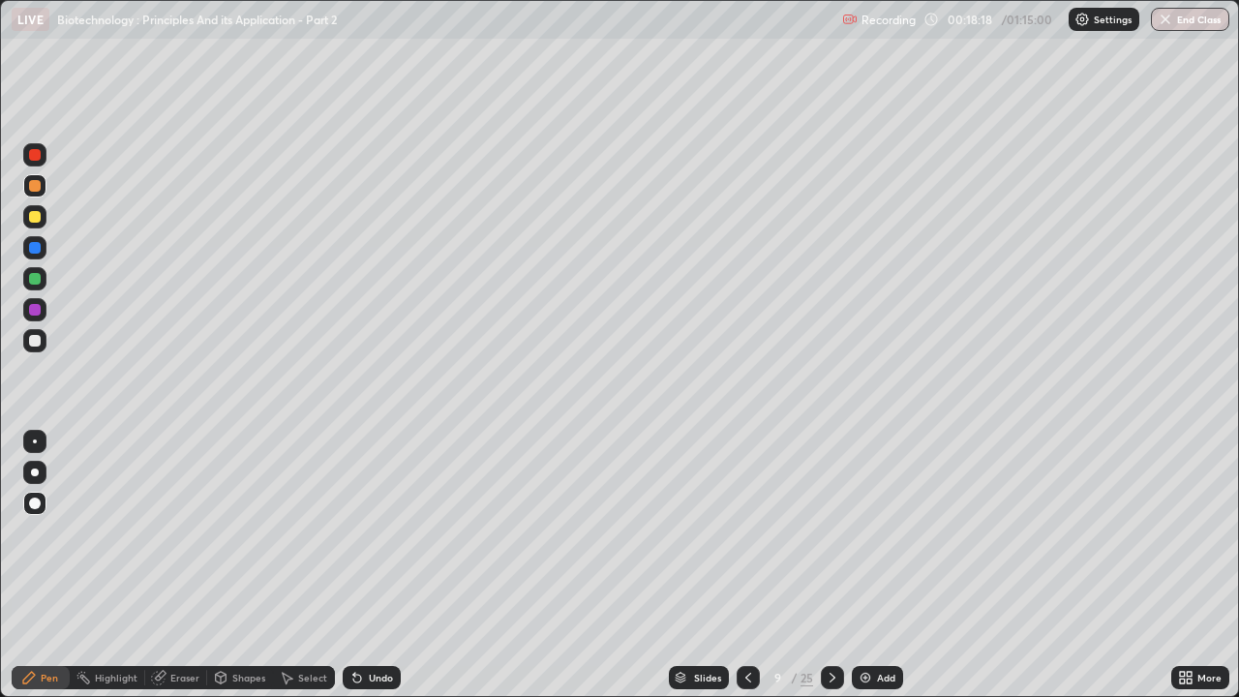
click at [832, 532] on icon at bounding box center [833, 678] width 6 height 10
click at [830, 532] on icon at bounding box center [832, 677] width 15 height 15
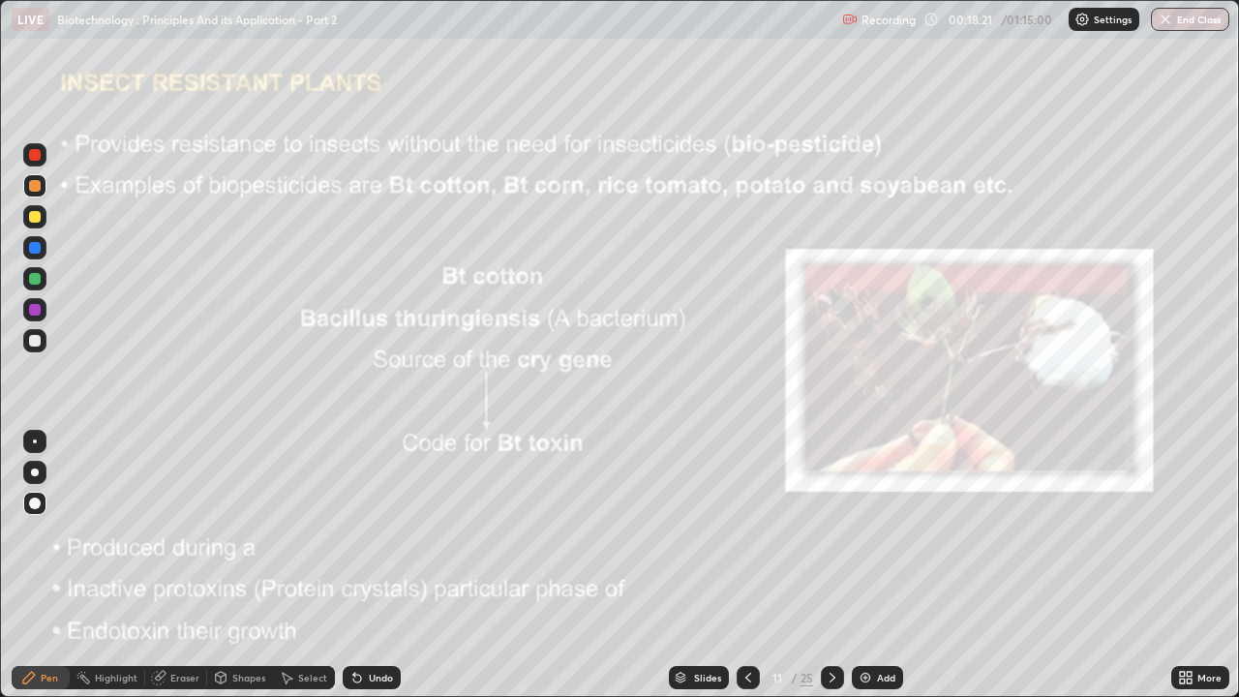
click at [755, 532] on div at bounding box center [748, 677] width 23 height 23
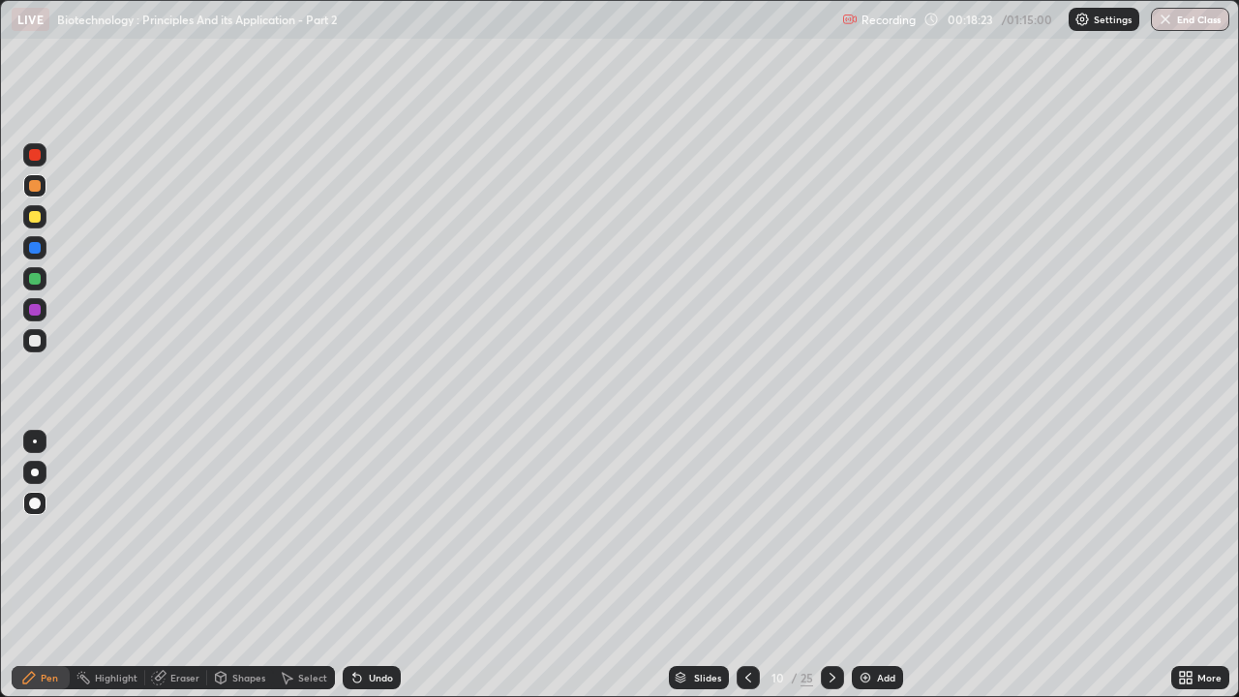
click at [174, 532] on div "Eraser" at bounding box center [184, 678] width 29 height 10
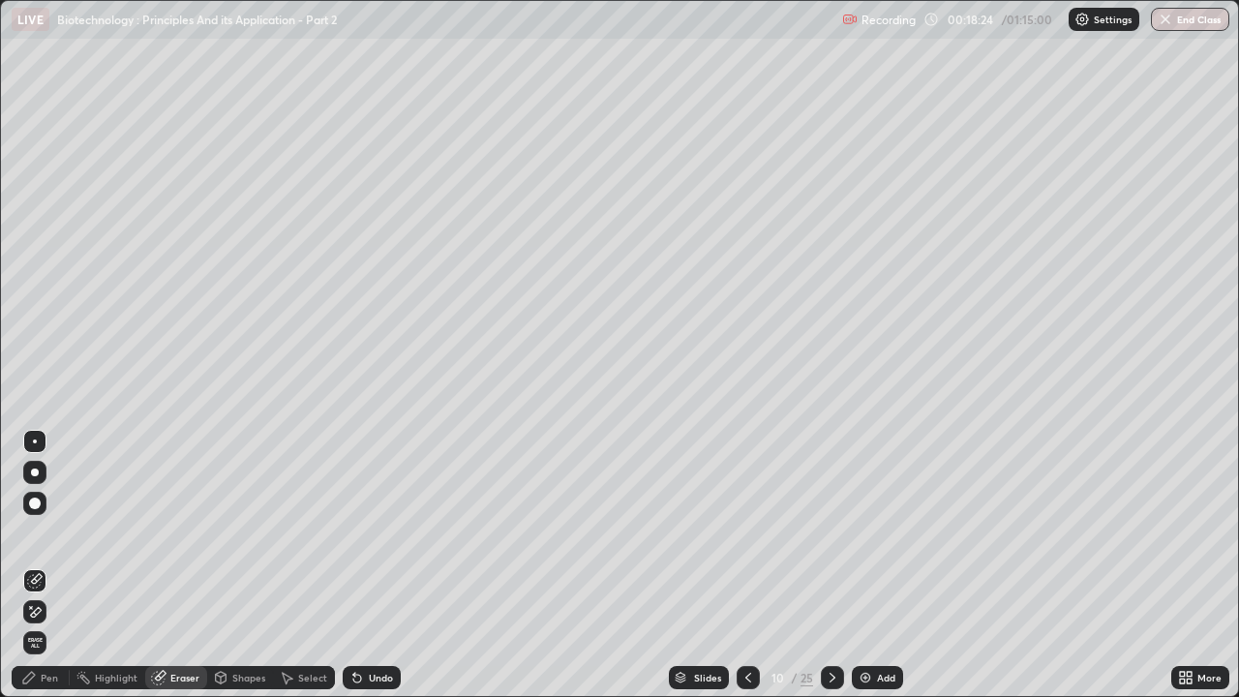
click at [42, 532] on icon at bounding box center [34, 612] width 15 height 16
click at [48, 532] on div "Pen" at bounding box center [49, 678] width 17 height 10
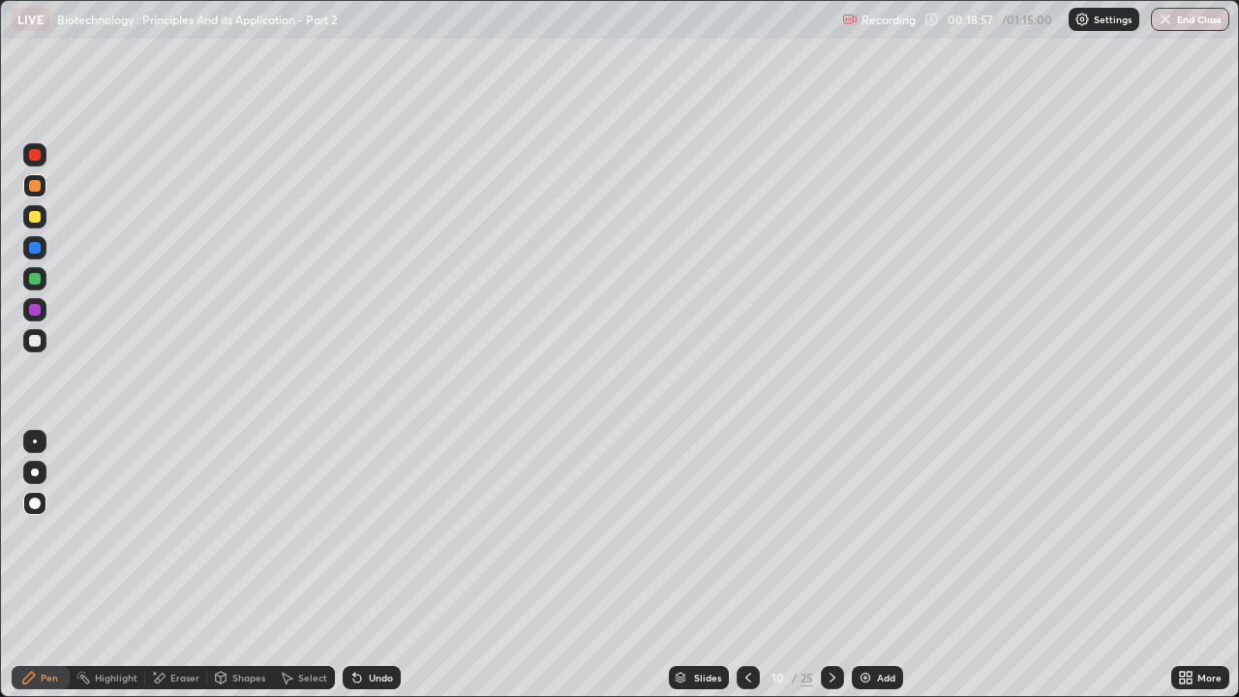
click at [30, 216] on div at bounding box center [35, 217] width 12 height 12
click at [353, 532] on icon at bounding box center [354, 674] width 2 height 2
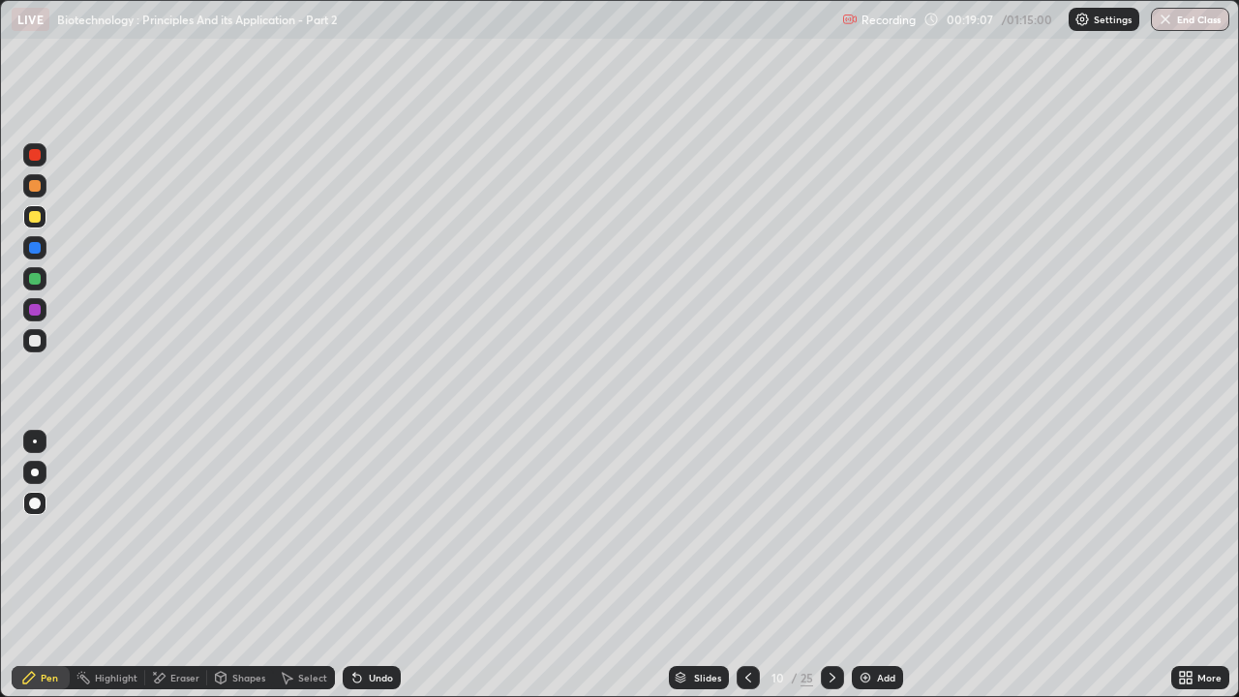
click at [353, 532] on icon at bounding box center [354, 674] width 2 height 2
click at [354, 532] on icon at bounding box center [357, 679] width 8 height 8
click at [353, 532] on icon at bounding box center [354, 674] width 2 height 2
click at [36, 250] on div at bounding box center [35, 248] width 12 height 12
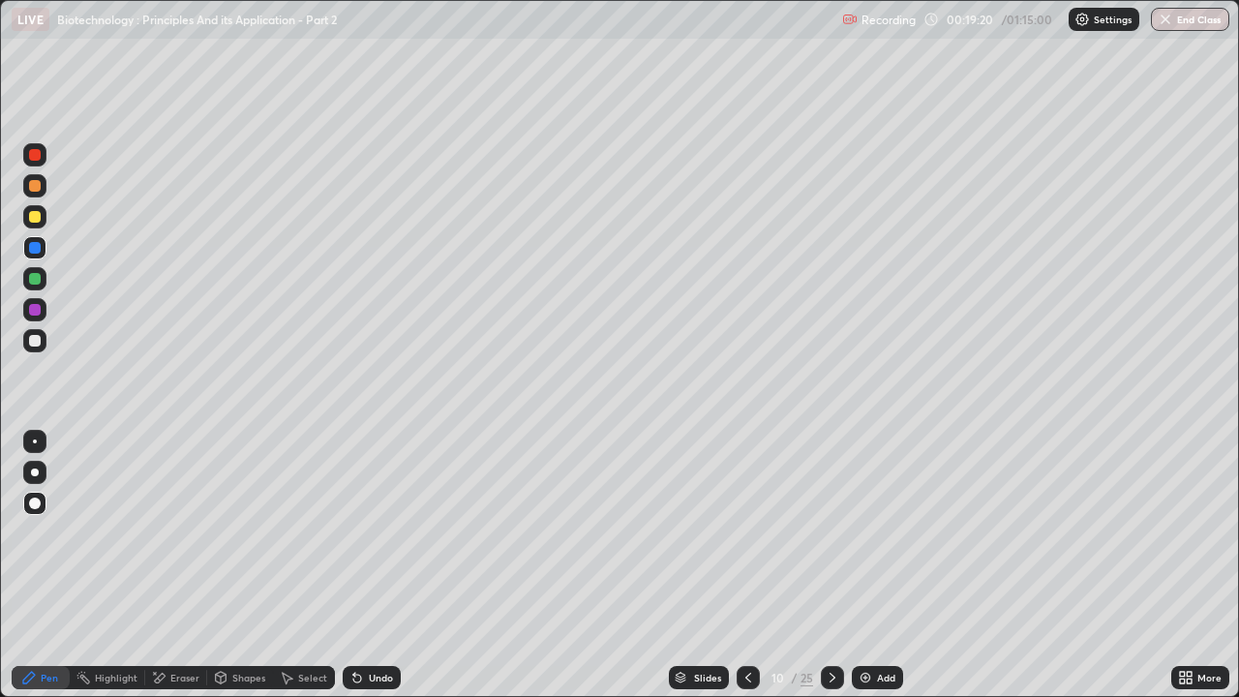
click at [227, 532] on icon at bounding box center [220, 677] width 15 height 15
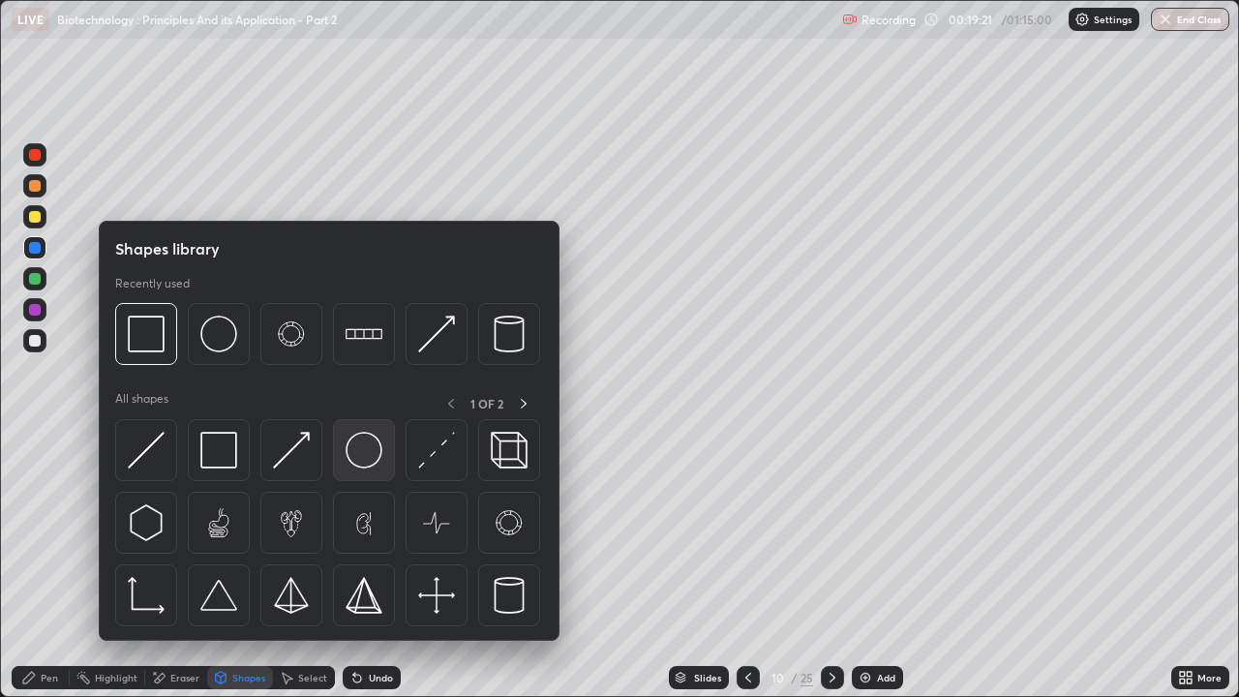
click at [357, 458] on img at bounding box center [364, 450] width 37 height 37
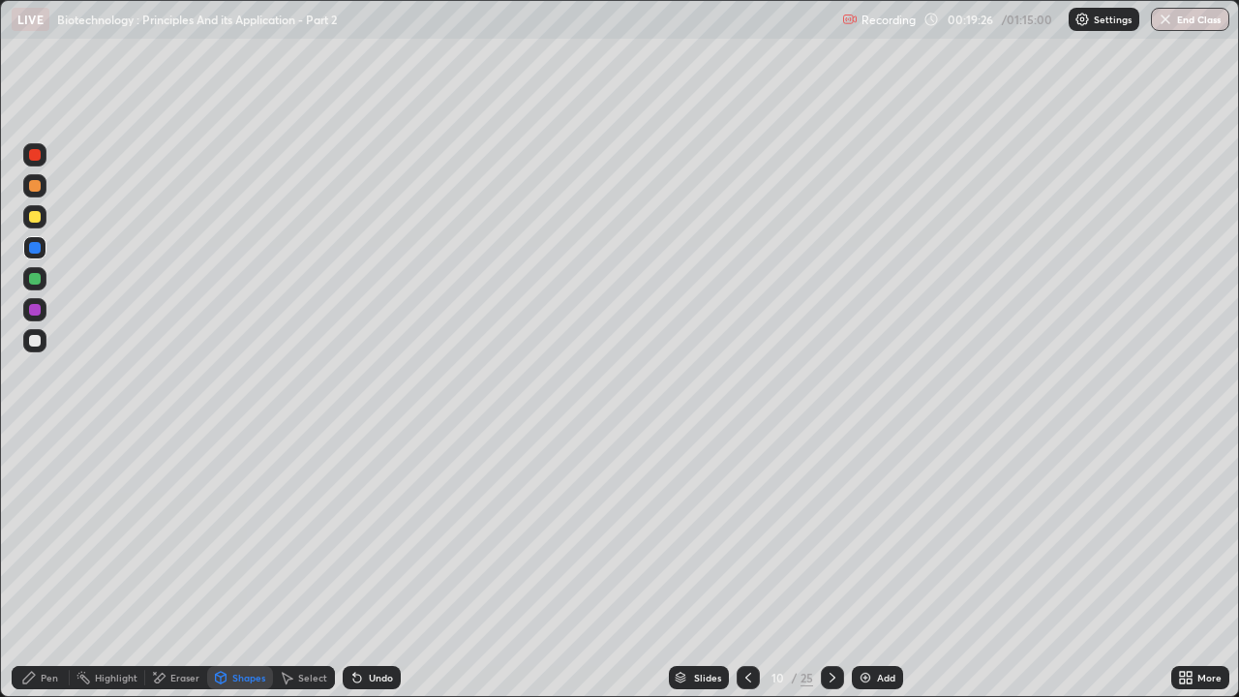
click at [32, 287] on div at bounding box center [34, 278] width 23 height 23
click at [37, 344] on div at bounding box center [35, 341] width 12 height 12
click at [51, 532] on div "Pen" at bounding box center [49, 678] width 17 height 10
click at [222, 532] on icon at bounding box center [221, 678] width 11 height 12
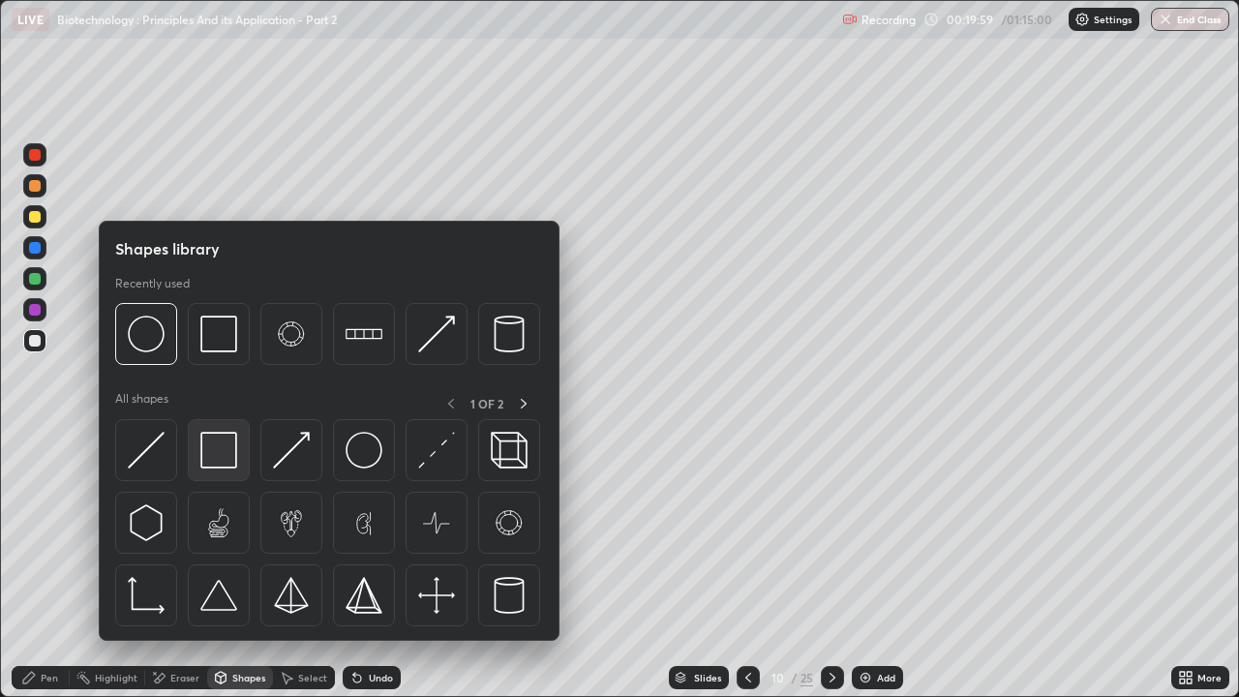
click at [226, 462] on img at bounding box center [218, 450] width 37 height 37
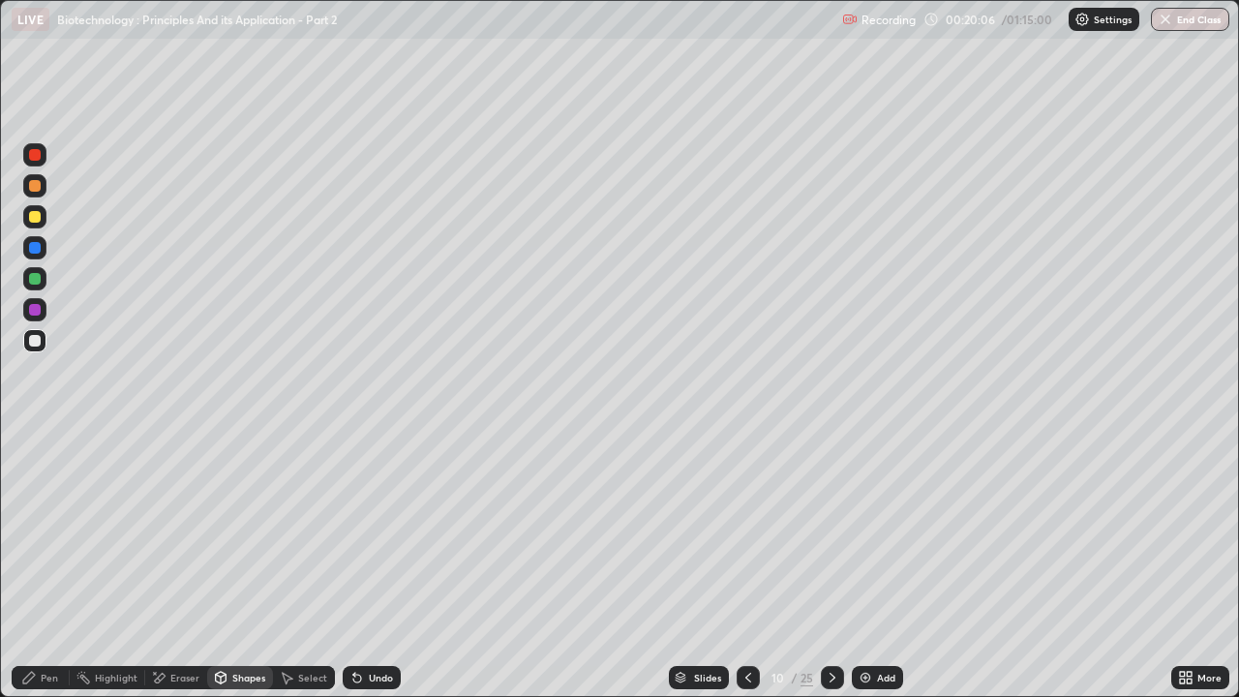
click at [37, 278] on div at bounding box center [35, 279] width 12 height 12
click at [44, 532] on div "Pen" at bounding box center [49, 678] width 17 height 10
click at [44, 160] on div at bounding box center [34, 154] width 23 height 23
click at [34, 278] on div at bounding box center [35, 279] width 12 height 12
click at [221, 532] on icon at bounding box center [221, 680] width 0 height 7
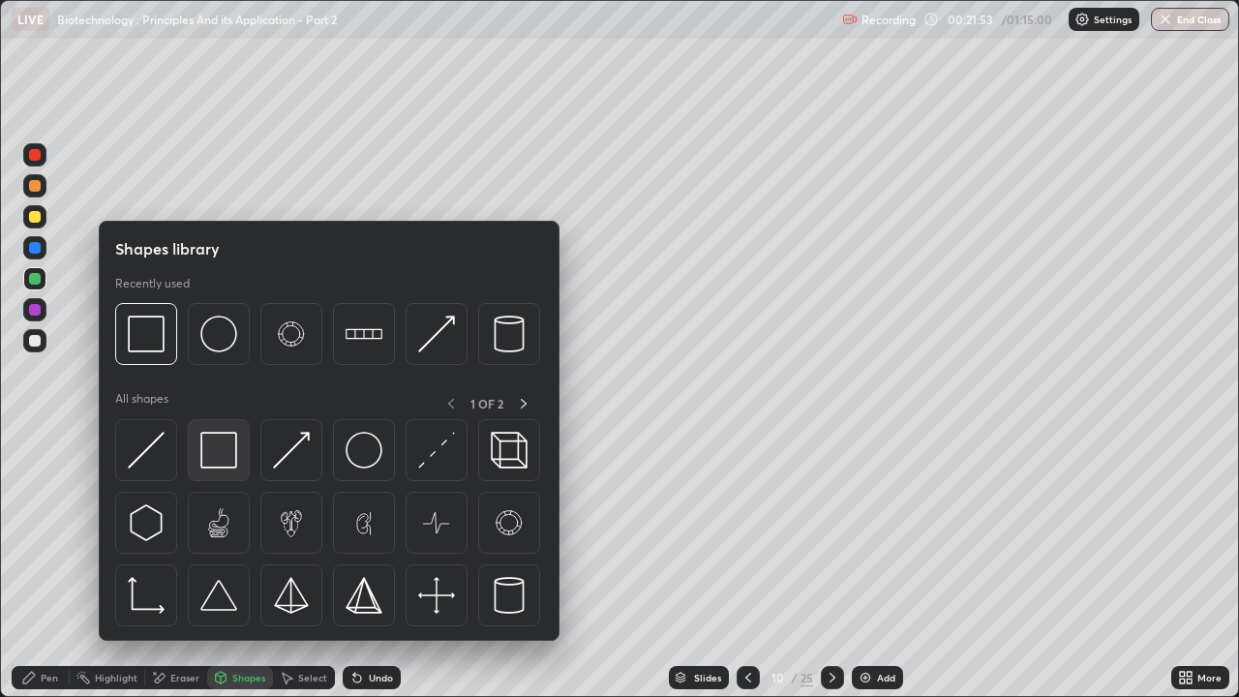
click at [218, 450] on img at bounding box center [218, 450] width 37 height 37
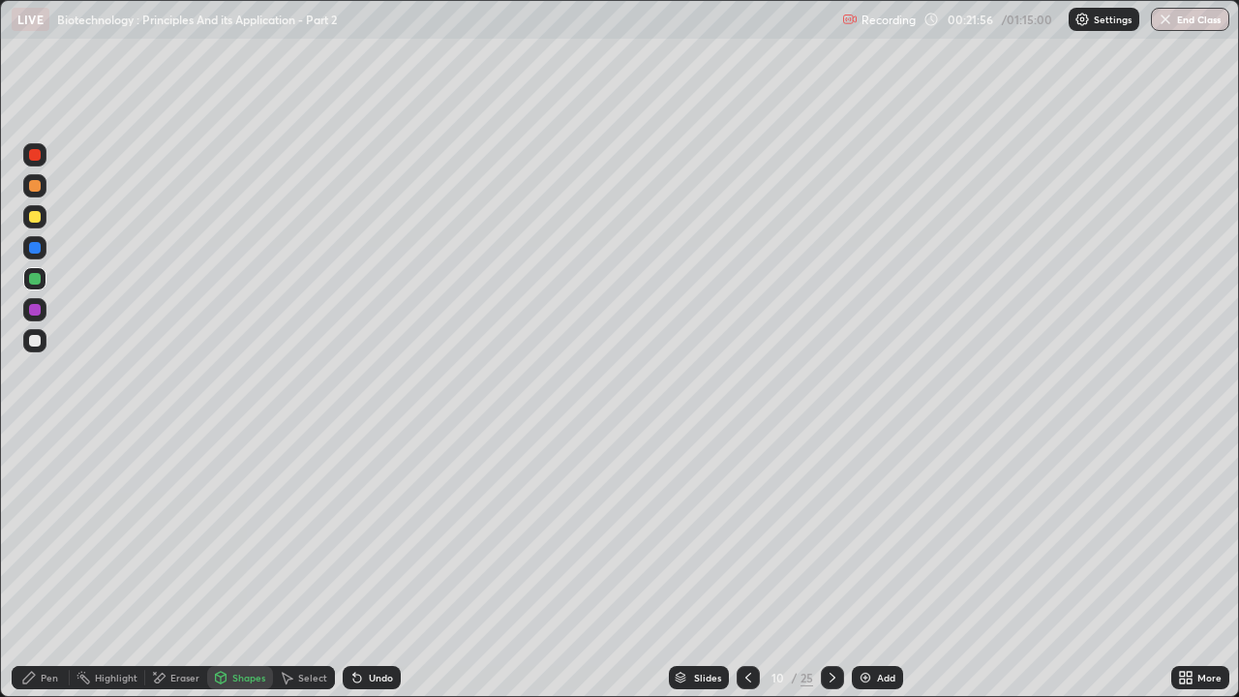
click at [32, 313] on div at bounding box center [35, 310] width 12 height 12
click at [51, 532] on div "Pen" at bounding box center [49, 678] width 17 height 10
click at [45, 160] on div at bounding box center [34, 154] width 23 height 23
click at [36, 282] on div at bounding box center [35, 279] width 12 height 12
click at [31, 157] on div at bounding box center [35, 155] width 12 height 12
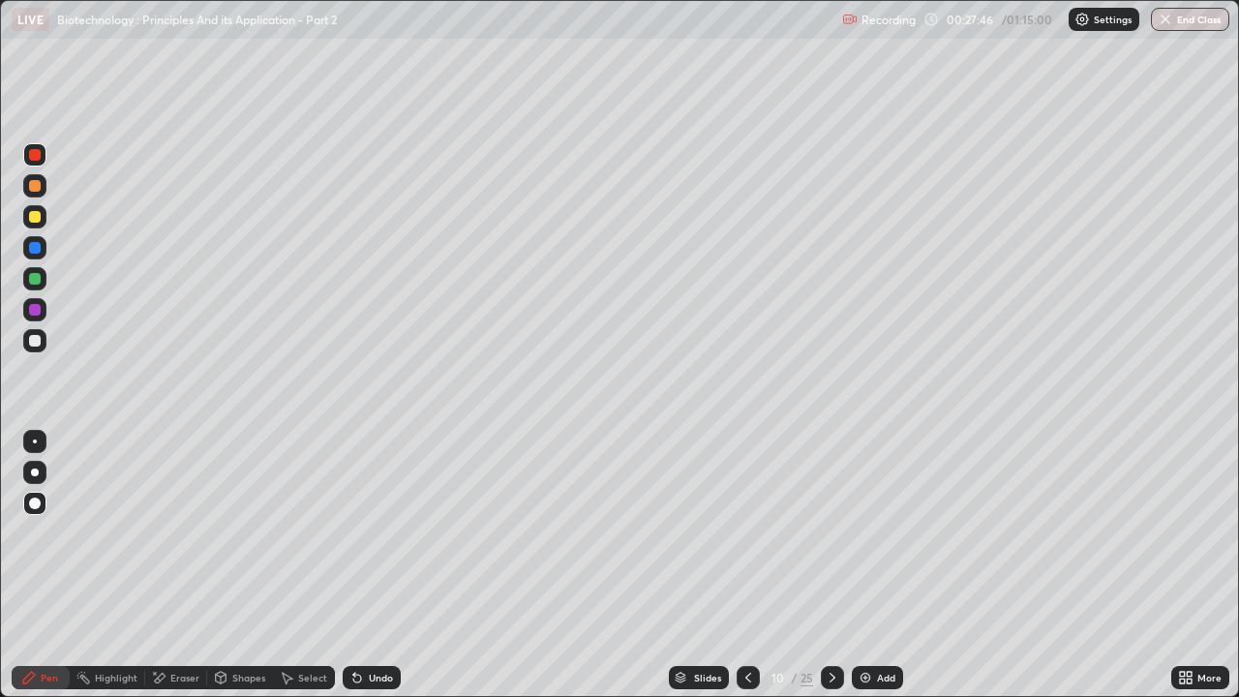
click at [36, 159] on div at bounding box center [35, 155] width 12 height 12
click at [746, 532] on icon at bounding box center [748, 677] width 15 height 15
click at [821, 532] on div at bounding box center [832, 677] width 23 height 39
click at [831, 532] on icon at bounding box center [832, 677] width 15 height 15
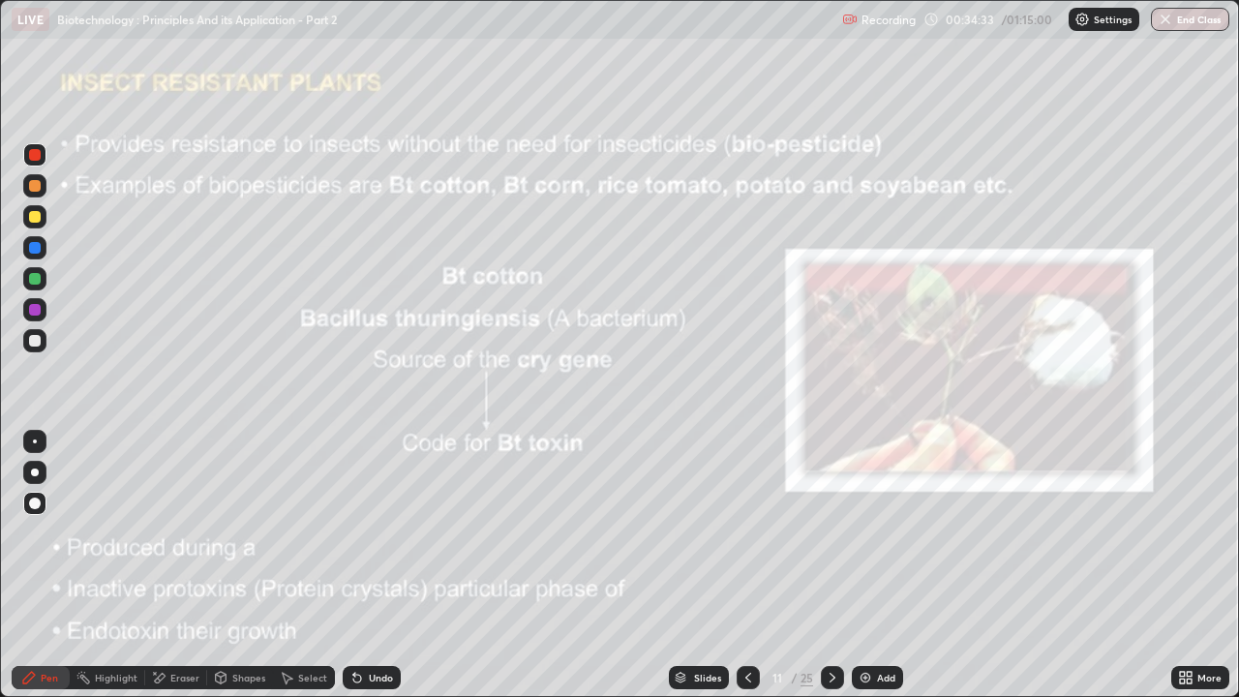
click at [35, 252] on div at bounding box center [35, 248] width 12 height 12
click at [164, 532] on icon at bounding box center [160, 678] width 11 height 10
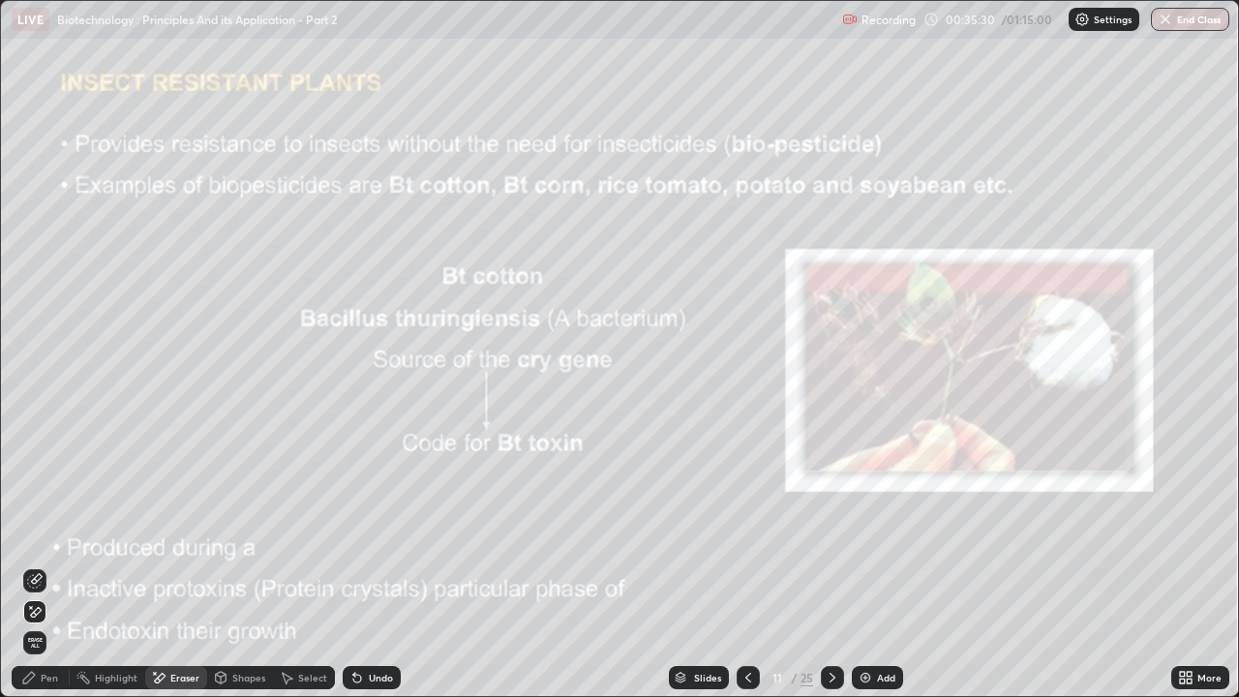
click at [39, 532] on div "Pen" at bounding box center [41, 677] width 58 height 23
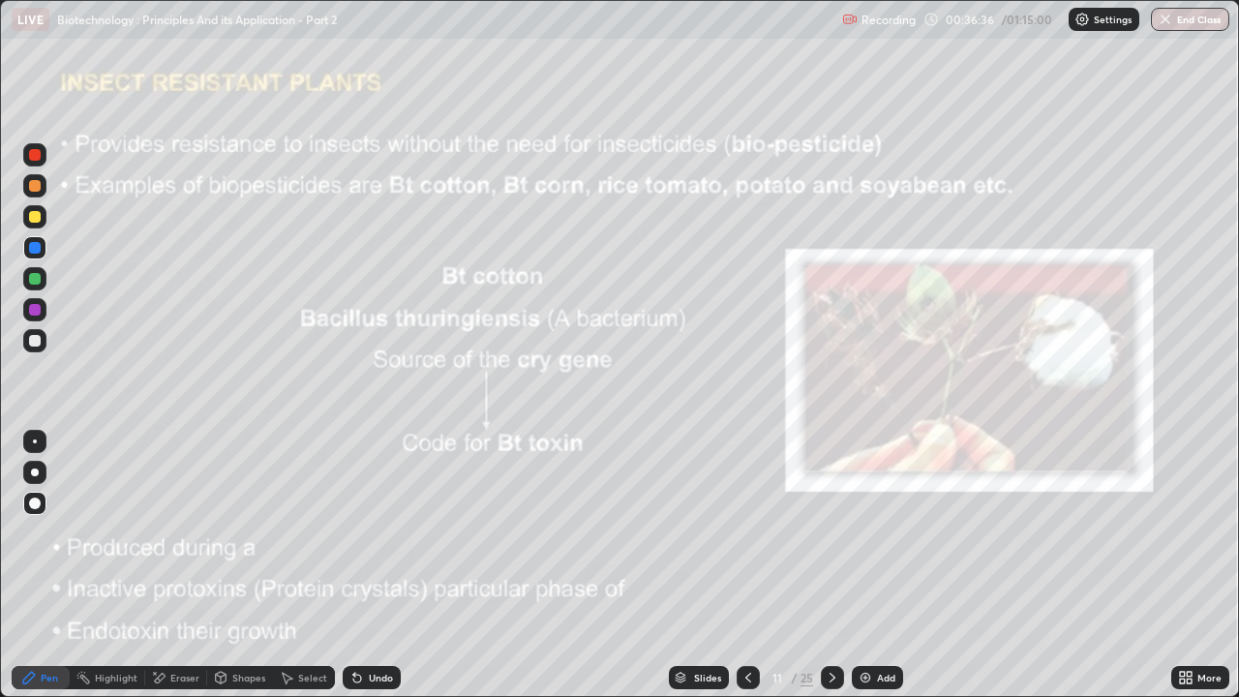
click at [831, 532] on icon at bounding box center [832, 677] width 15 height 15
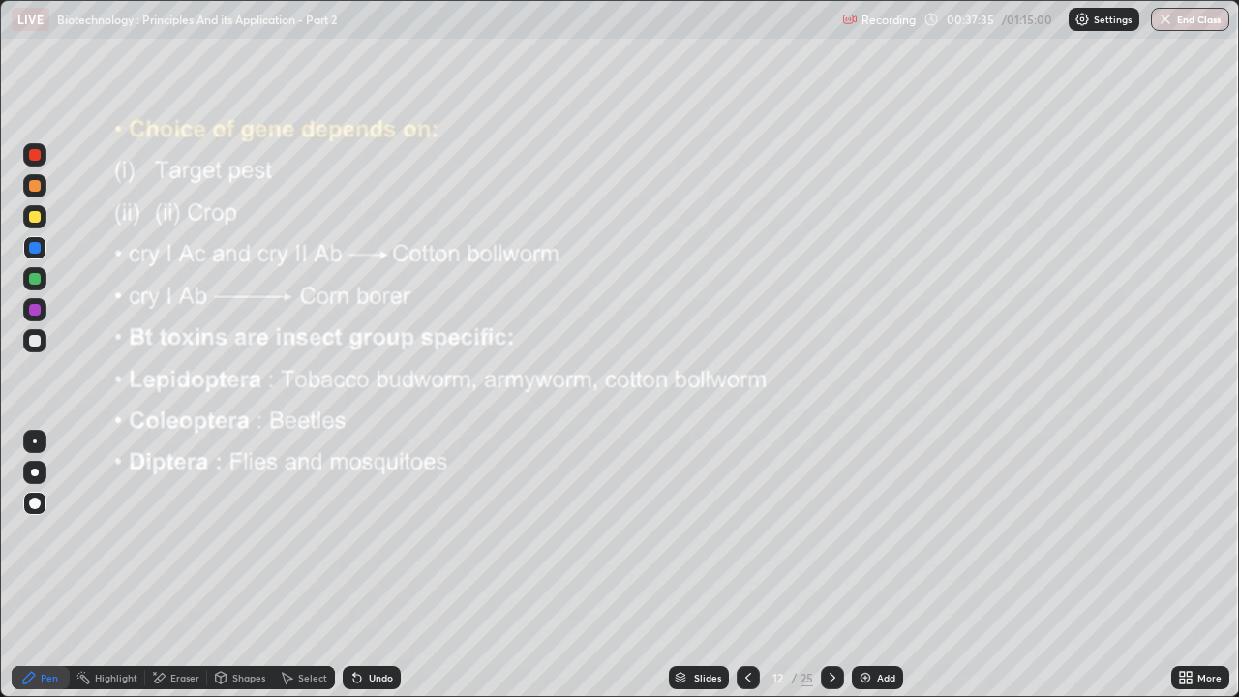
click at [24, 155] on div at bounding box center [34, 154] width 23 height 23
click at [831, 532] on icon at bounding box center [832, 677] width 15 height 15
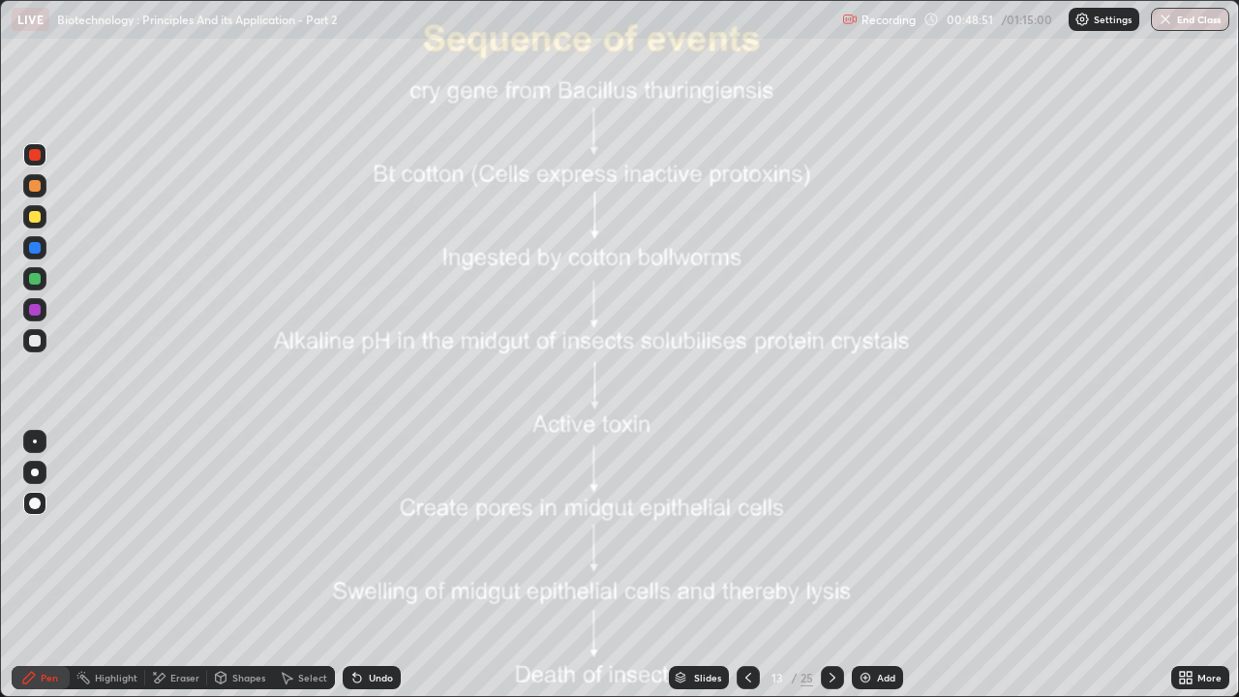
click at [831, 532] on icon at bounding box center [832, 677] width 15 height 15
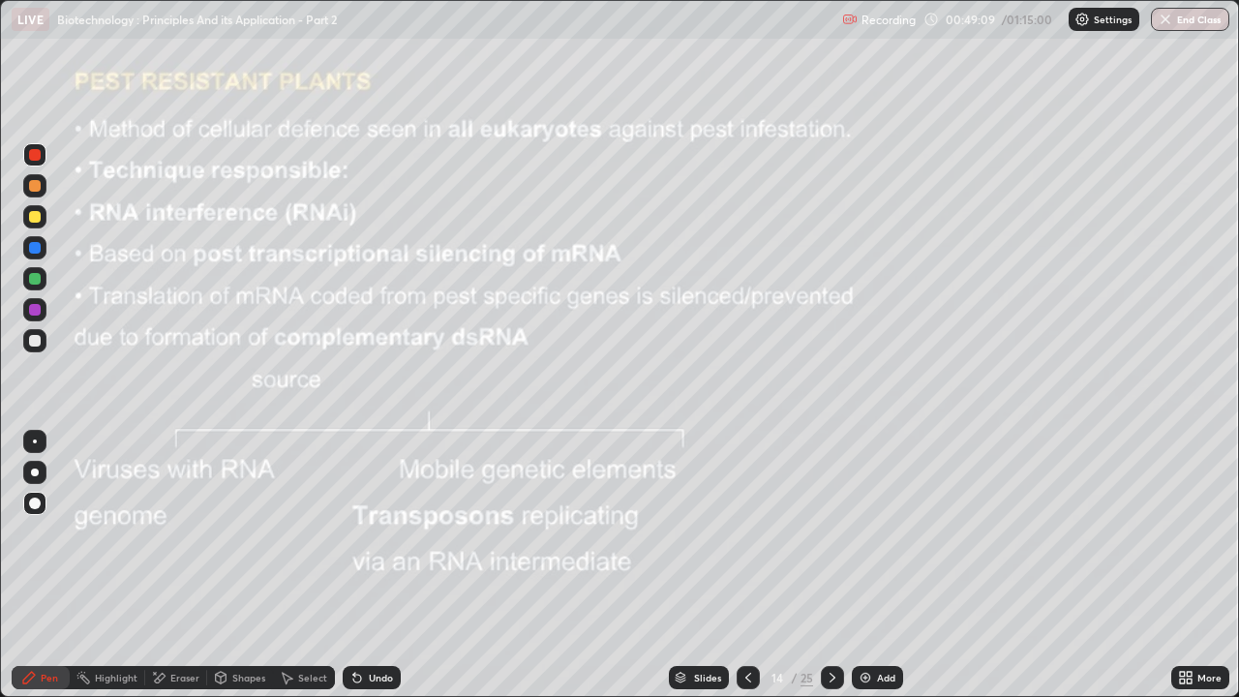
click at [862, 532] on img at bounding box center [865, 677] width 15 height 15
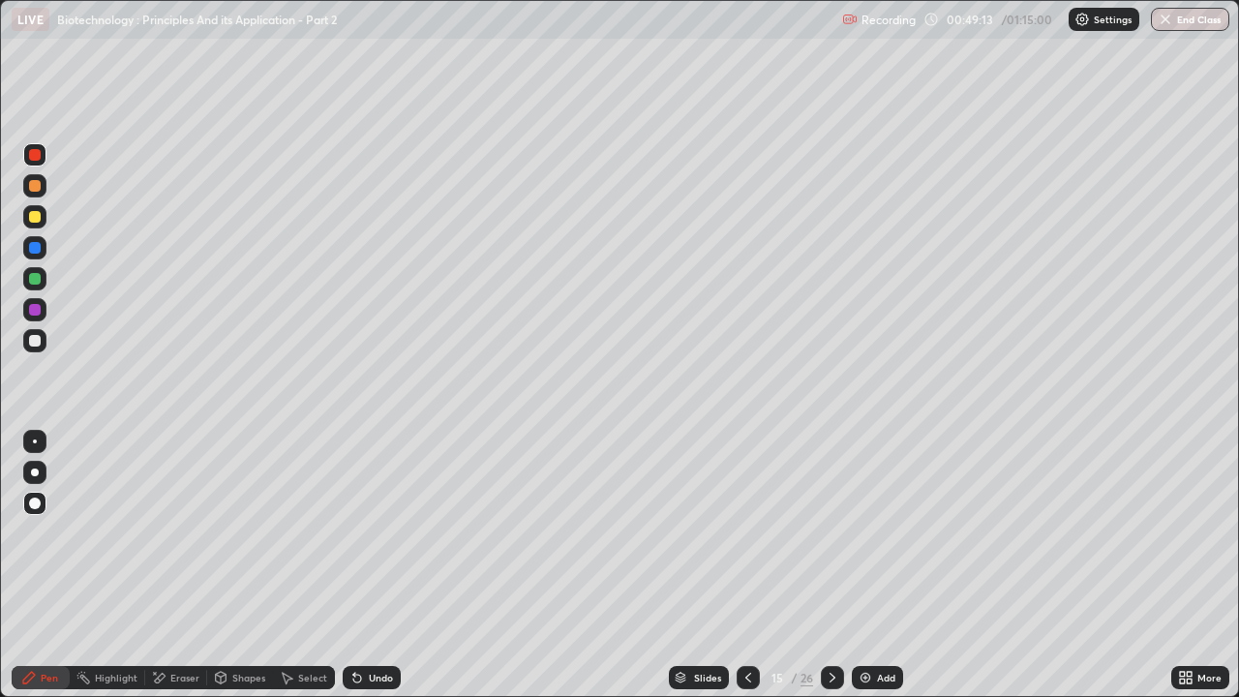
click at [29, 284] on div at bounding box center [34, 278] width 23 height 23
click at [30, 249] on div at bounding box center [35, 248] width 12 height 12
click at [32, 218] on div at bounding box center [35, 217] width 12 height 12
click at [221, 532] on icon at bounding box center [221, 680] width 0 height 7
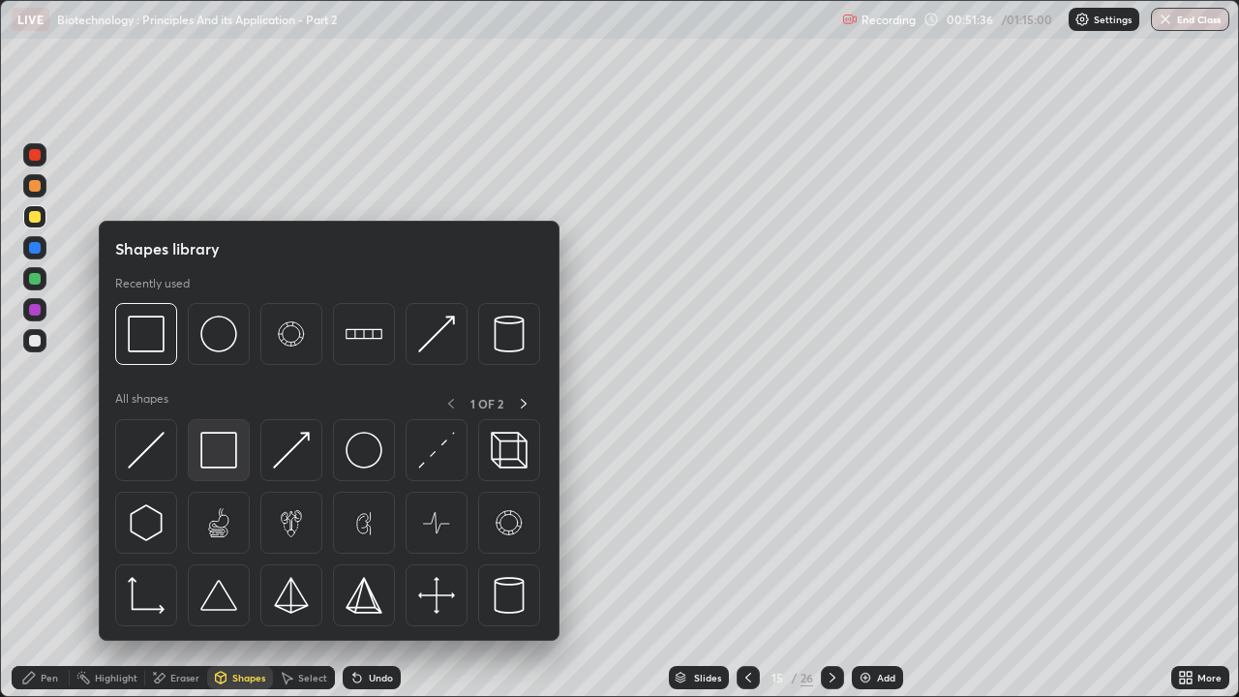
click at [221, 455] on img at bounding box center [218, 450] width 37 height 37
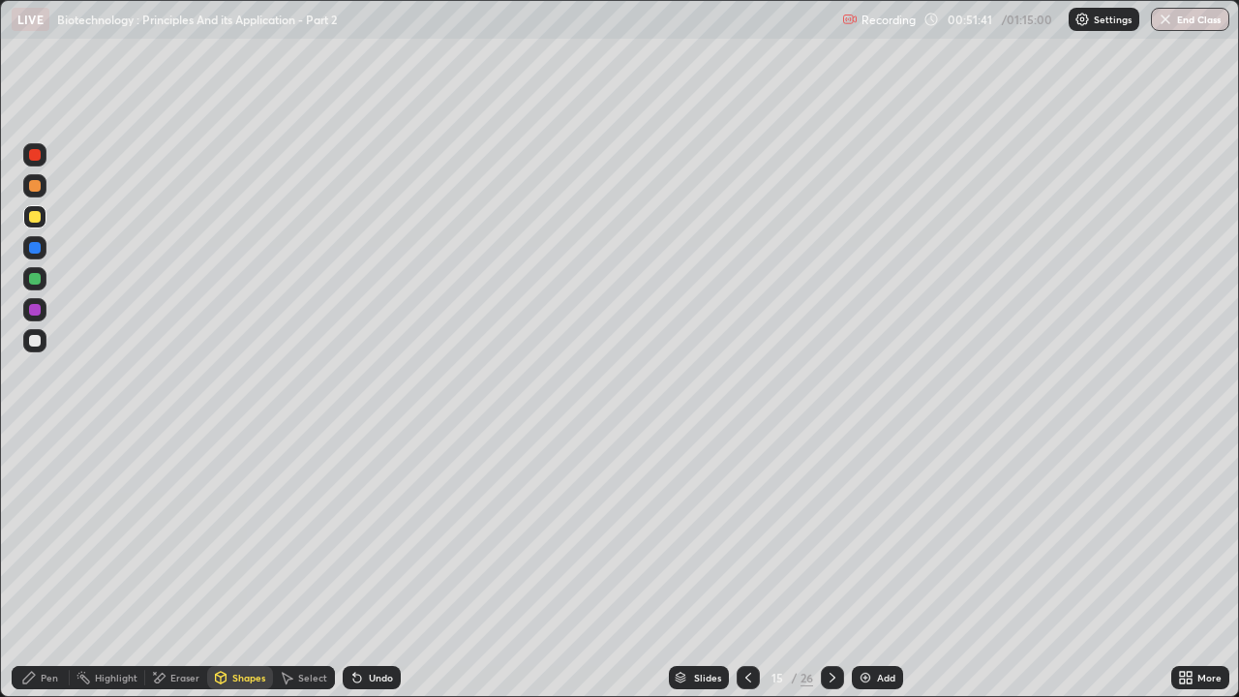
click at [42, 532] on div "Pen" at bounding box center [41, 677] width 58 height 23
click at [31, 279] on div at bounding box center [35, 279] width 12 height 12
click at [38, 152] on div at bounding box center [35, 155] width 12 height 12
click at [356, 532] on icon at bounding box center [357, 679] width 8 height 8
click at [353, 532] on icon at bounding box center [357, 679] width 8 height 8
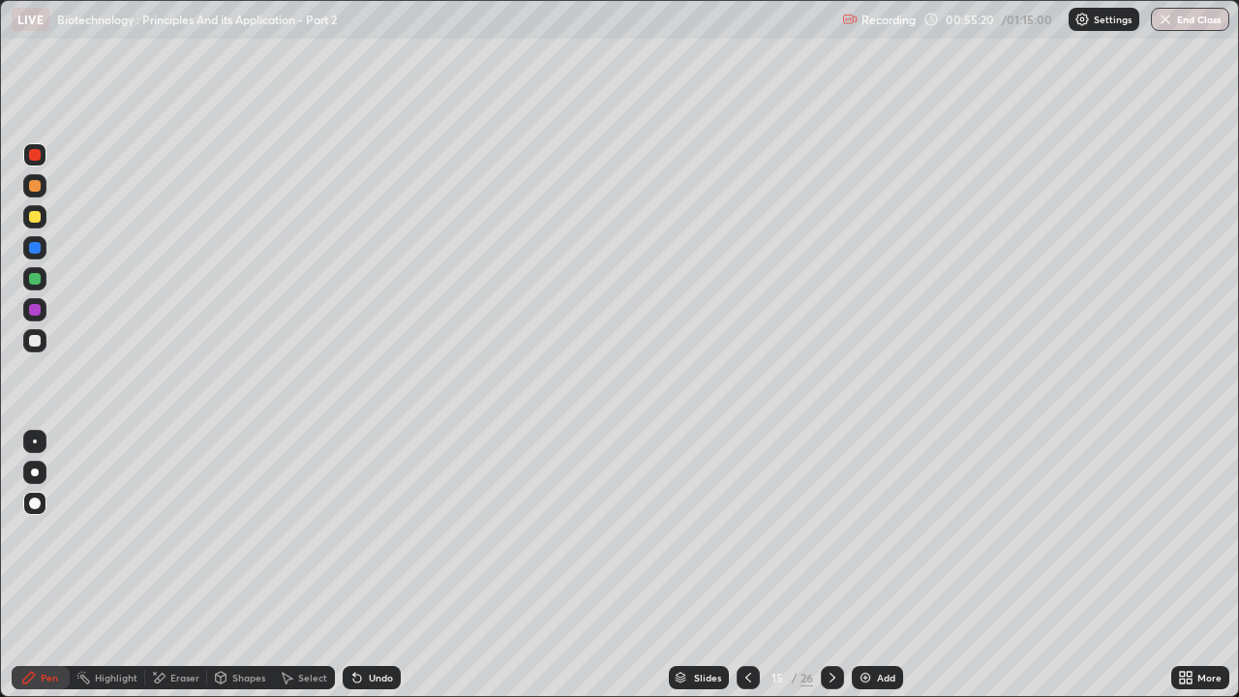
click at [353, 532] on icon at bounding box center [357, 679] width 8 height 8
click at [166, 532] on icon at bounding box center [158, 678] width 15 height 16
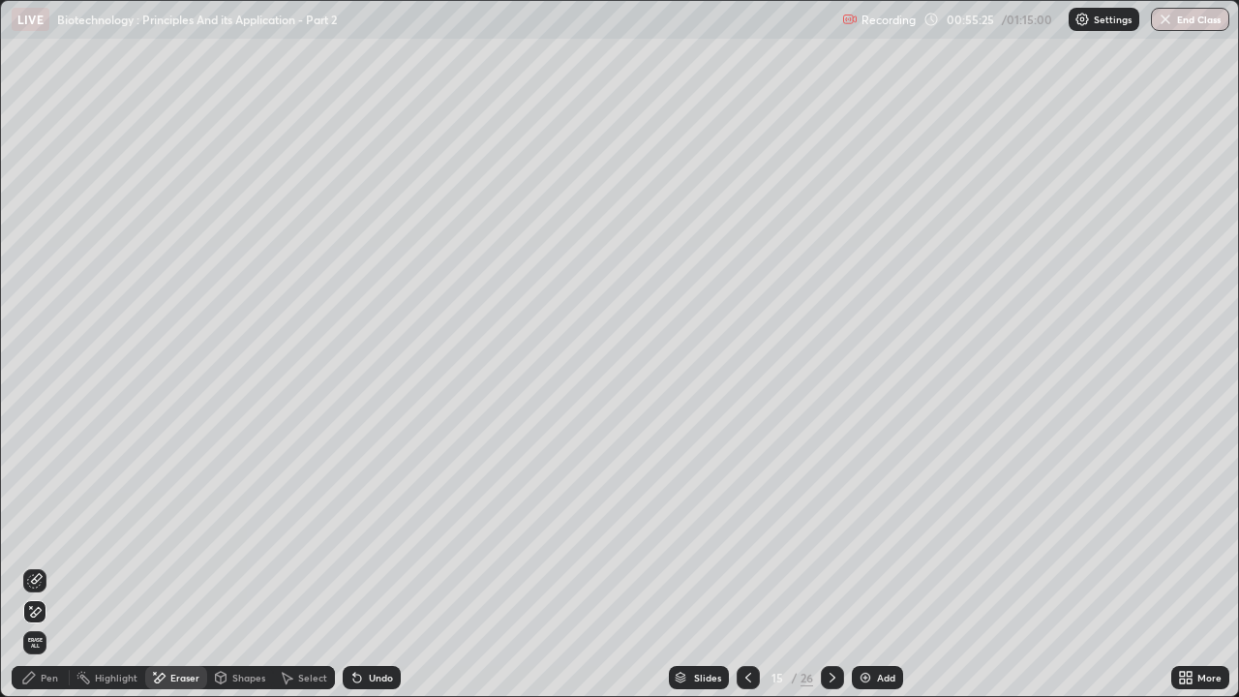
click at [41, 532] on div "Pen" at bounding box center [49, 678] width 17 height 10
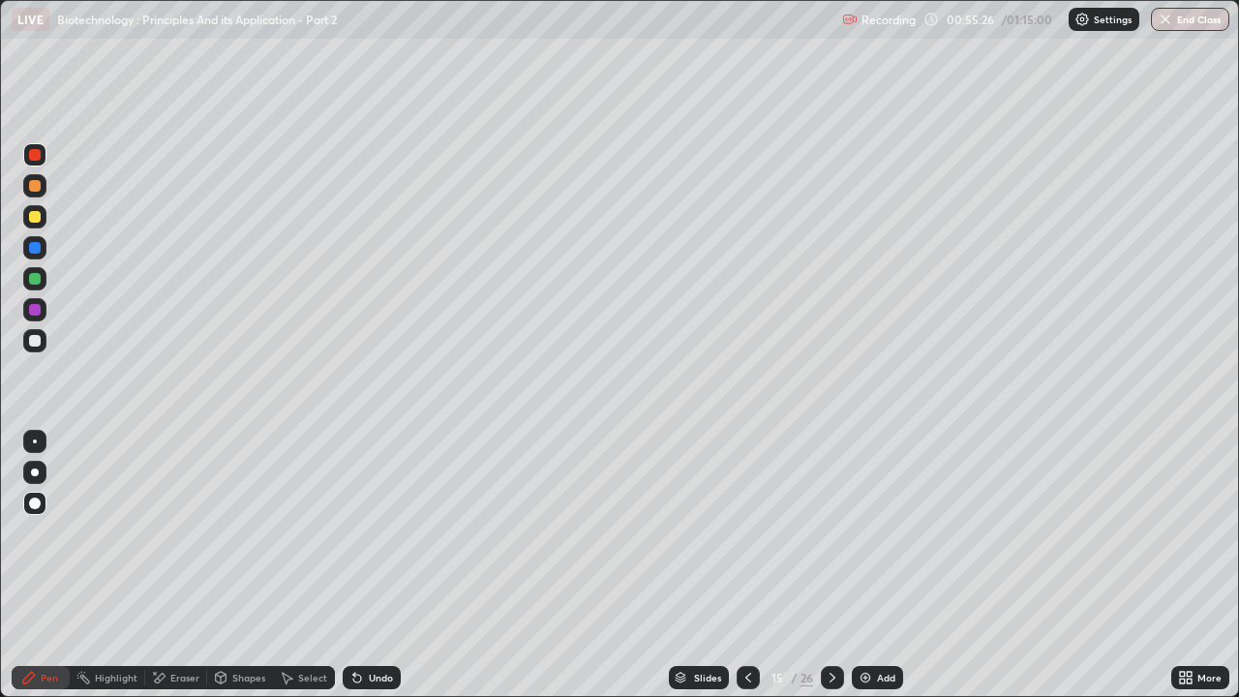
click at [33, 341] on div at bounding box center [35, 341] width 12 height 12
click at [34, 219] on div at bounding box center [35, 217] width 12 height 12
click at [30, 308] on div at bounding box center [35, 310] width 12 height 12
click at [33, 249] on div at bounding box center [35, 248] width 12 height 12
click at [157, 532] on icon at bounding box center [160, 678] width 11 height 10
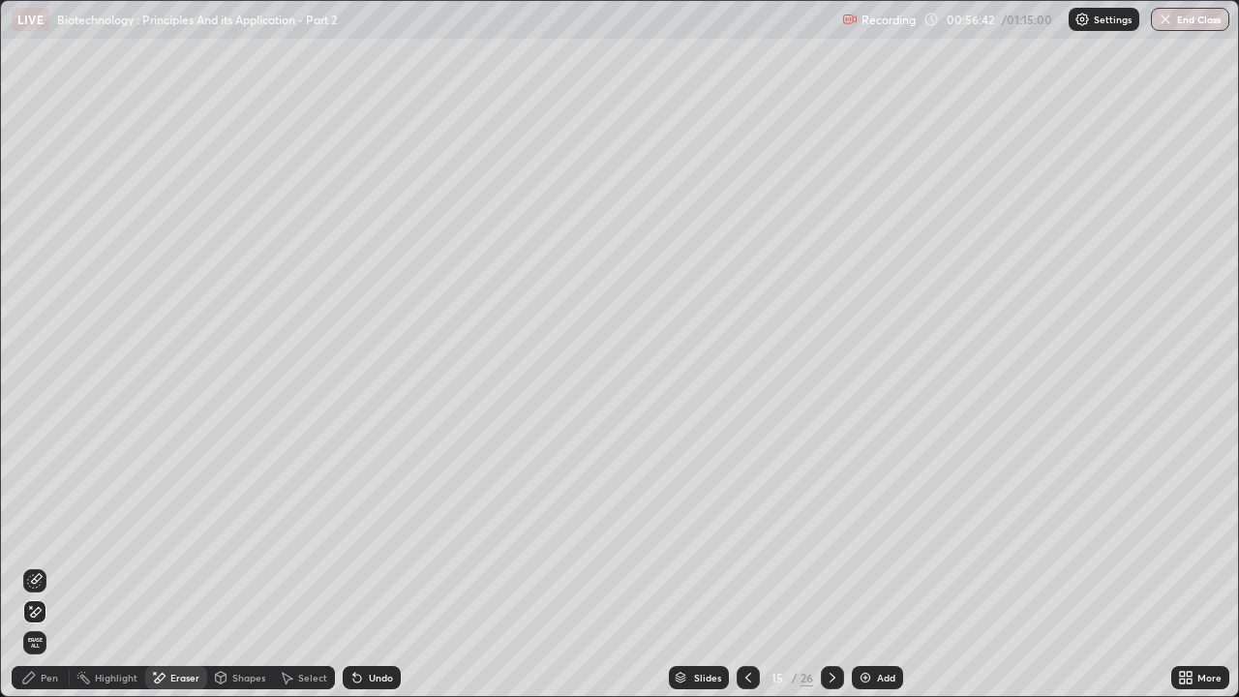
click at [31, 532] on icon at bounding box center [34, 580] width 15 height 15
click at [38, 532] on div "Pen" at bounding box center [41, 677] width 58 height 23
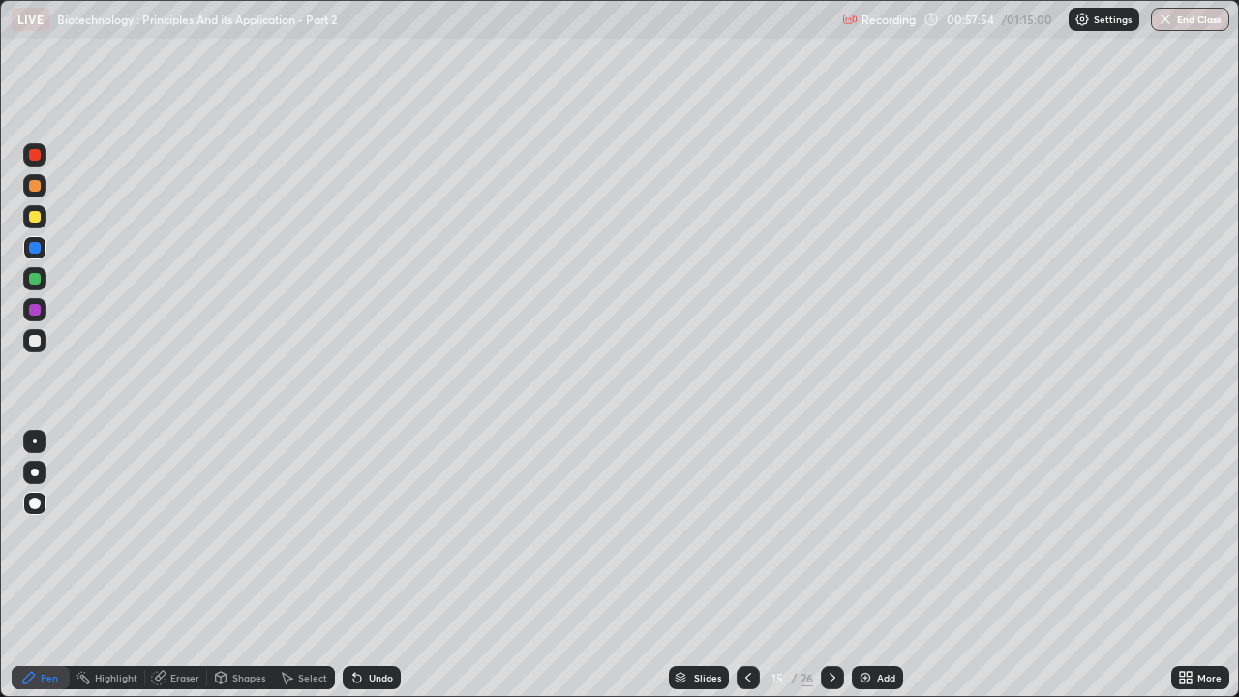
click at [33, 155] on div at bounding box center [35, 155] width 12 height 12
click at [36, 317] on div at bounding box center [34, 309] width 23 height 23
click at [31, 283] on div at bounding box center [35, 279] width 12 height 12
click at [36, 247] on div at bounding box center [35, 248] width 12 height 12
click at [35, 249] on div at bounding box center [35, 248] width 12 height 12
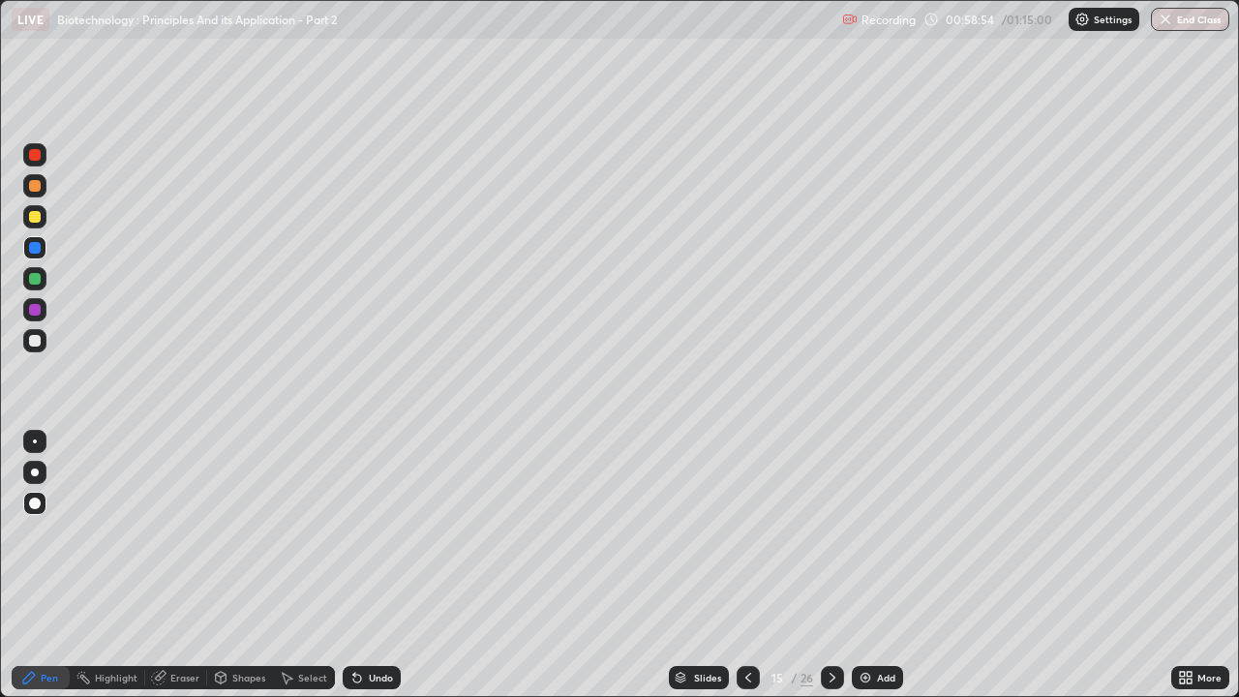
click at [35, 280] on div at bounding box center [35, 279] width 12 height 12
click at [25, 342] on div at bounding box center [34, 340] width 23 height 23
click at [38, 342] on div at bounding box center [35, 341] width 12 height 12
click at [33, 310] on div at bounding box center [35, 310] width 12 height 12
click at [23, 247] on div at bounding box center [34, 247] width 23 height 23
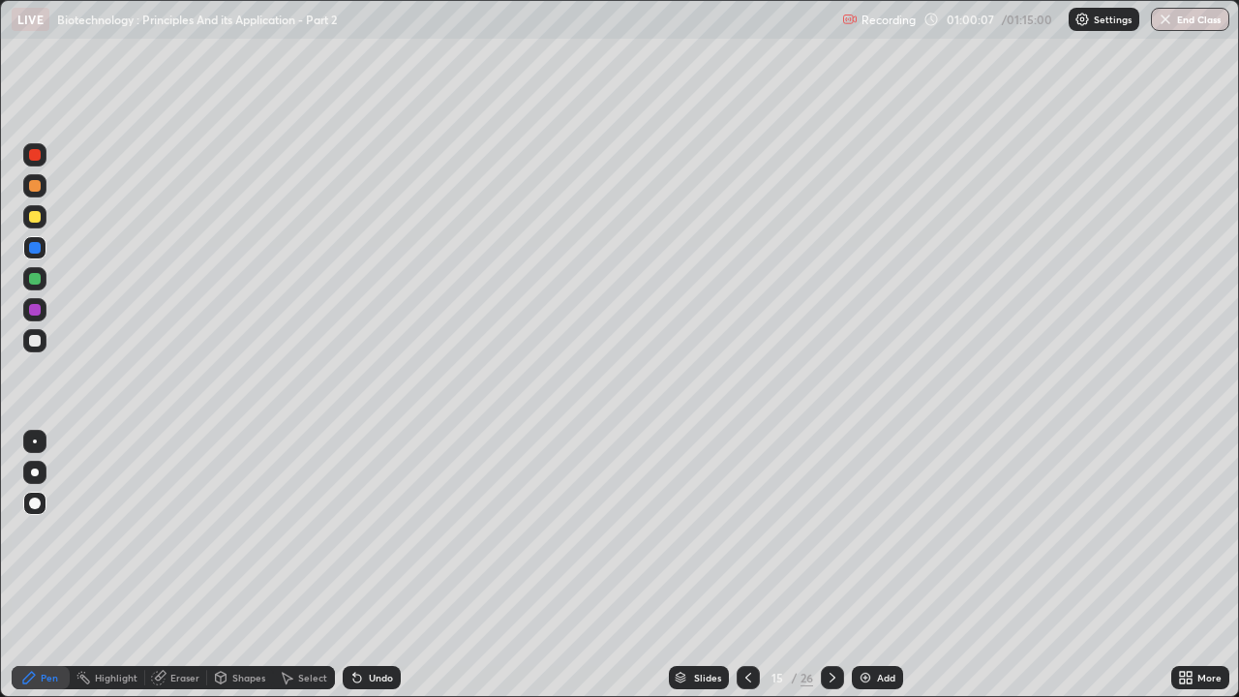
click at [38, 282] on div at bounding box center [35, 279] width 12 height 12
click at [38, 247] on div at bounding box center [35, 248] width 12 height 12
click at [38, 277] on div at bounding box center [35, 279] width 12 height 12
click at [36, 310] on div at bounding box center [35, 310] width 12 height 12
click at [829, 532] on icon at bounding box center [832, 677] width 15 height 15
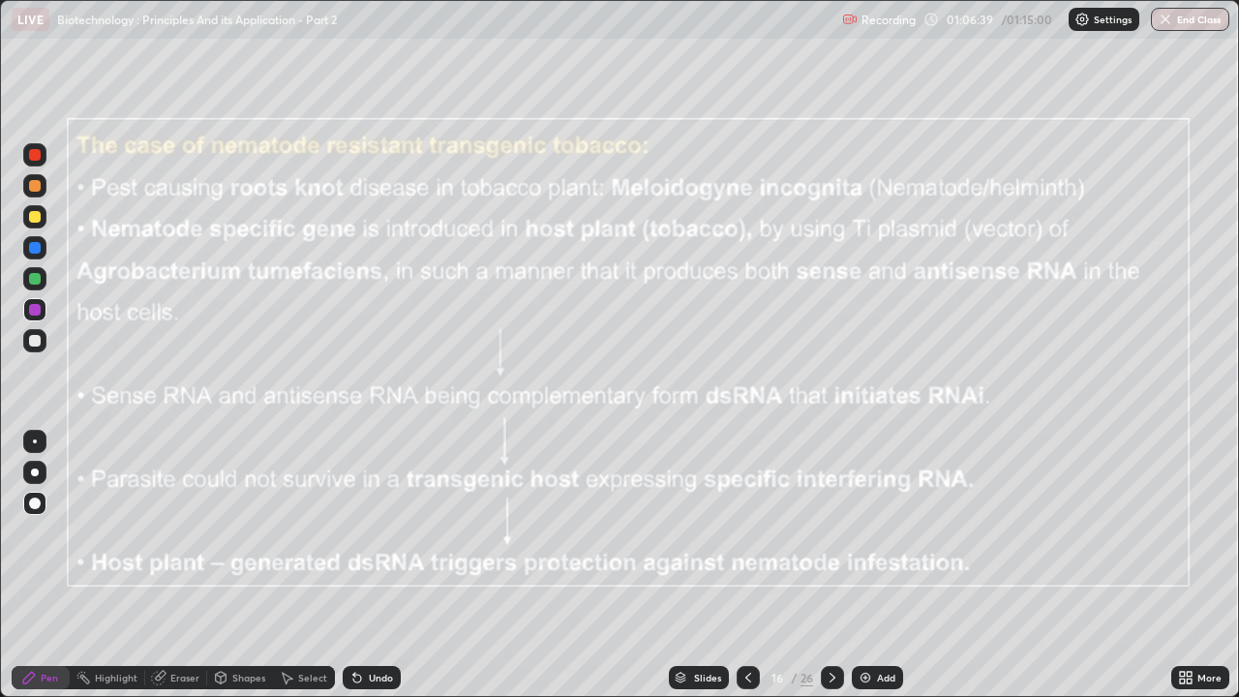
click at [738, 532] on div at bounding box center [748, 677] width 23 height 23
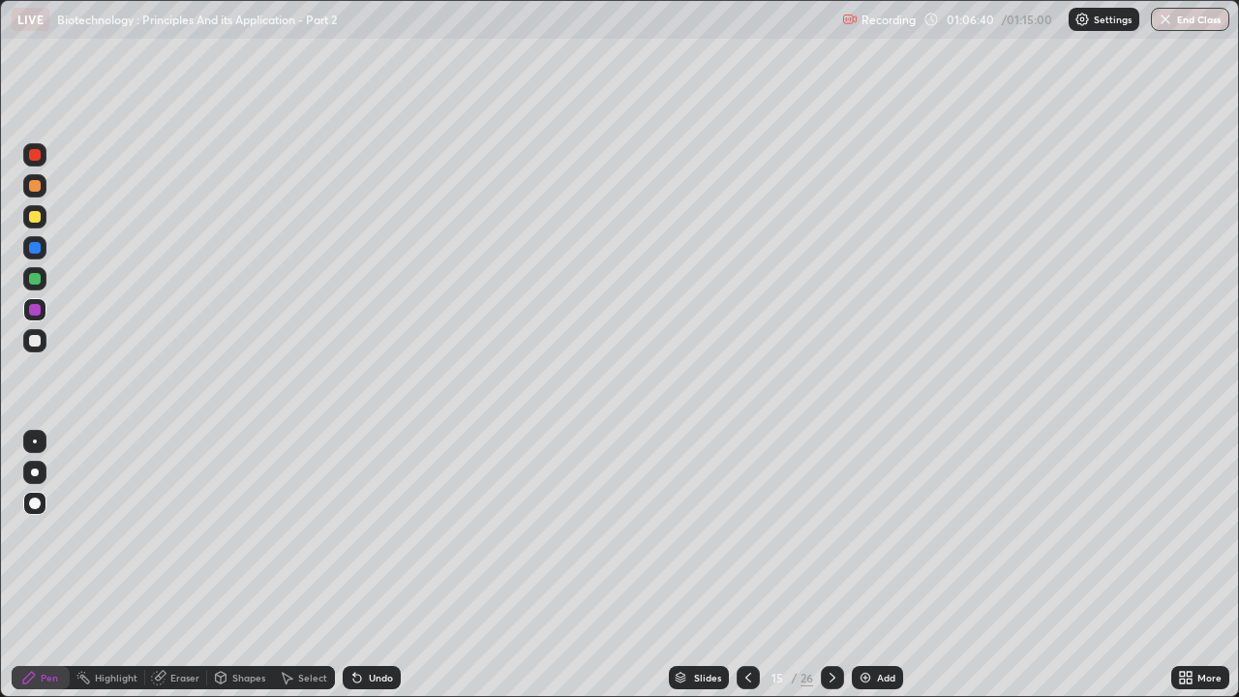
click at [746, 532] on icon at bounding box center [748, 677] width 15 height 15
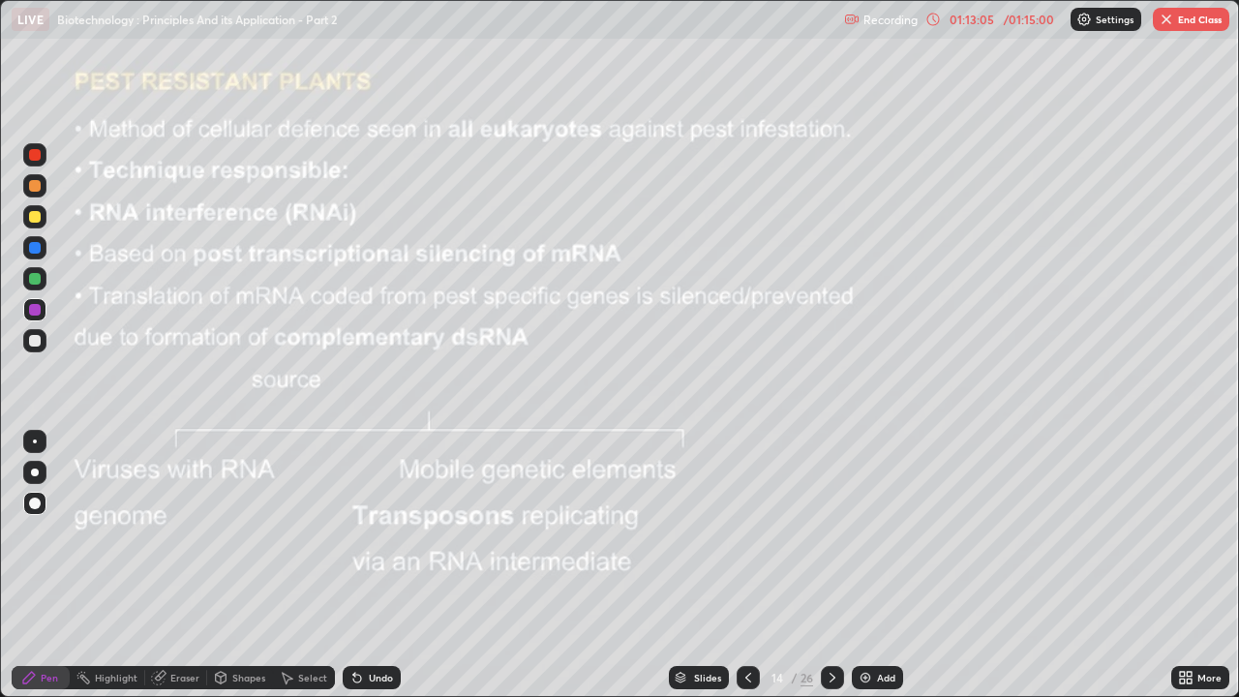
click at [831, 532] on icon at bounding box center [832, 677] width 15 height 15
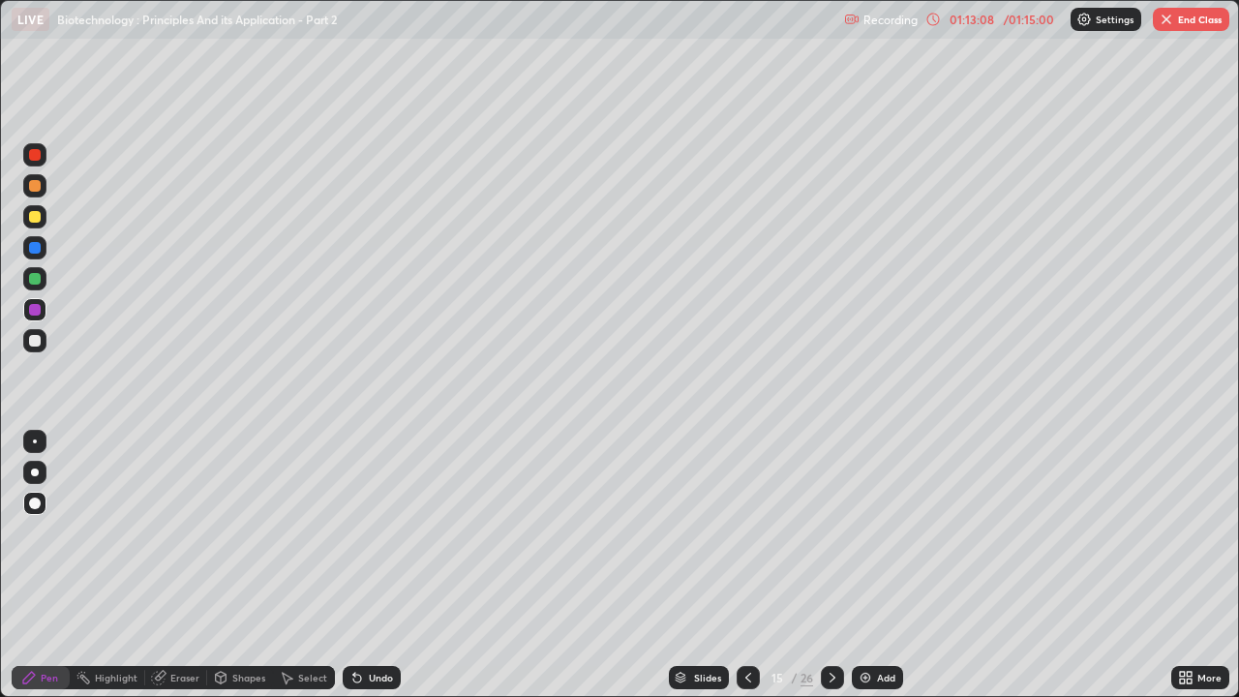
click at [829, 532] on icon at bounding box center [832, 677] width 15 height 15
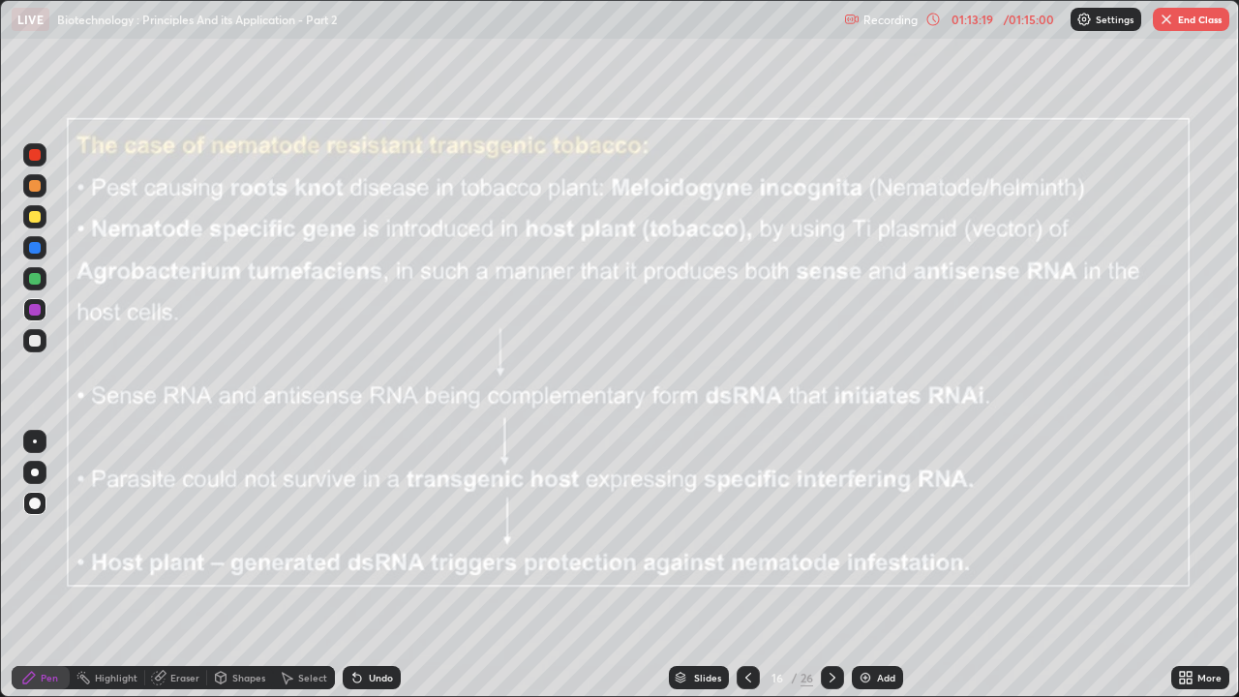
click at [1186, 19] on button "End Class" at bounding box center [1191, 19] width 76 height 23
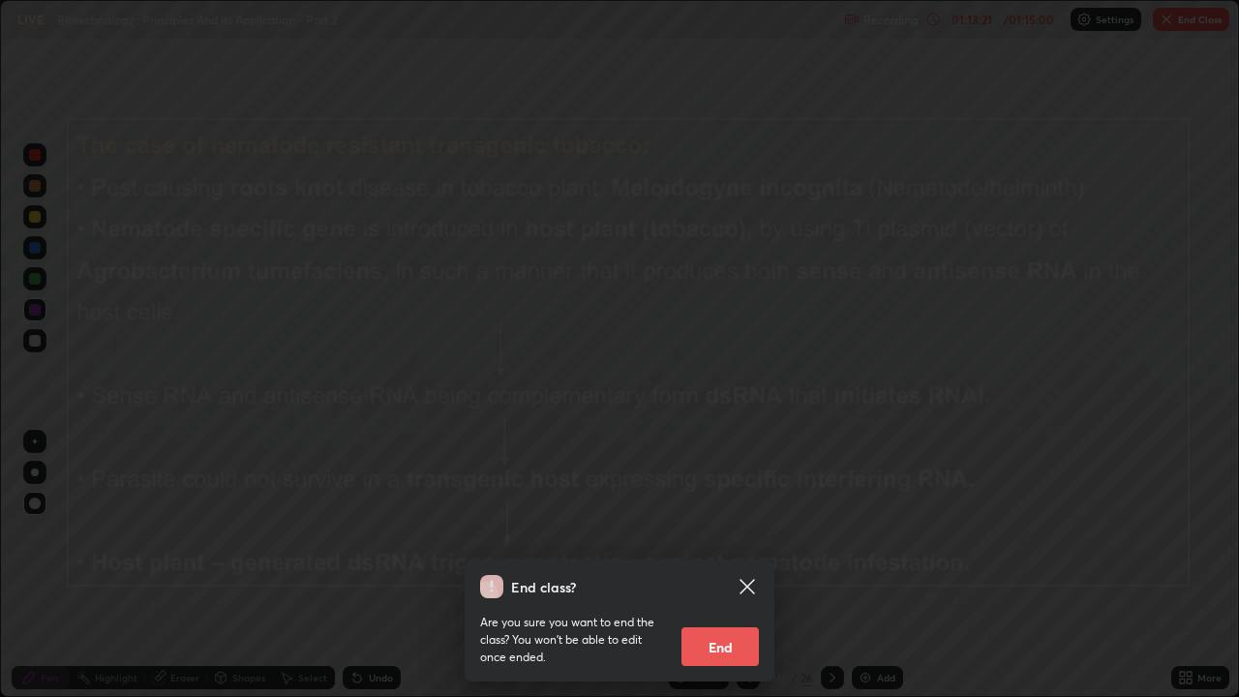
click at [735, 532] on button "End" at bounding box center [719, 646] width 77 height 39
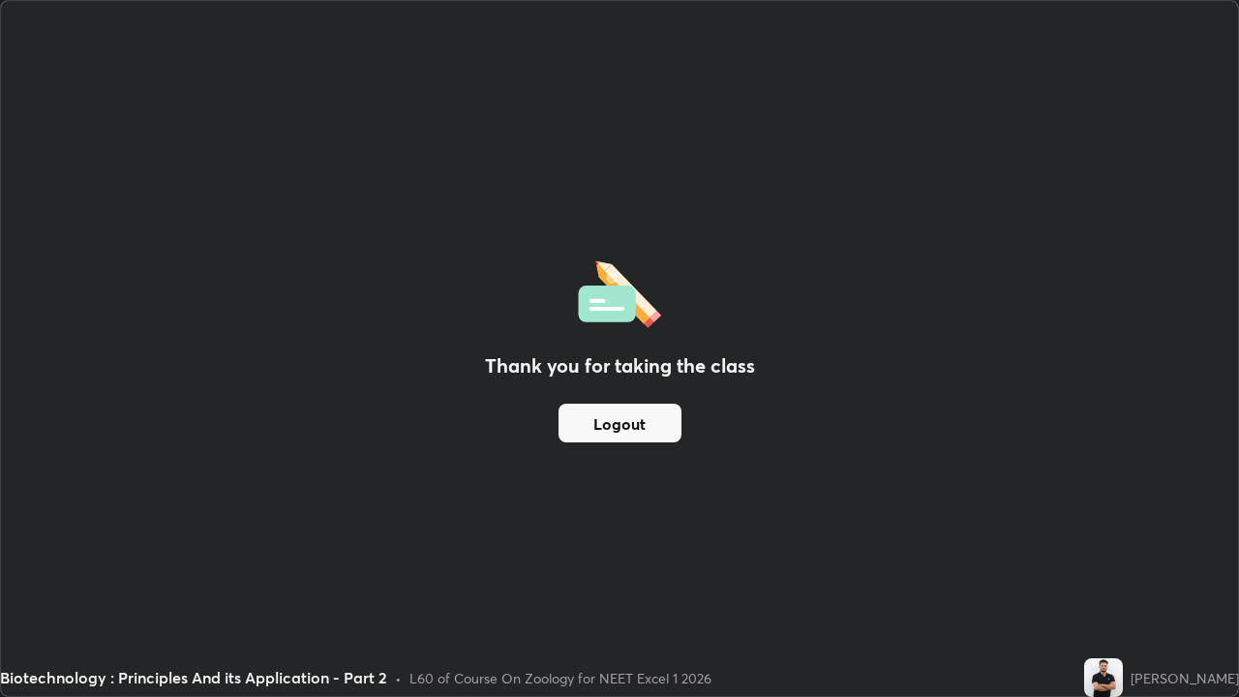
click at [636, 426] on button "Logout" at bounding box center [620, 423] width 123 height 39
